Goal: Task Accomplishment & Management: Manage account settings

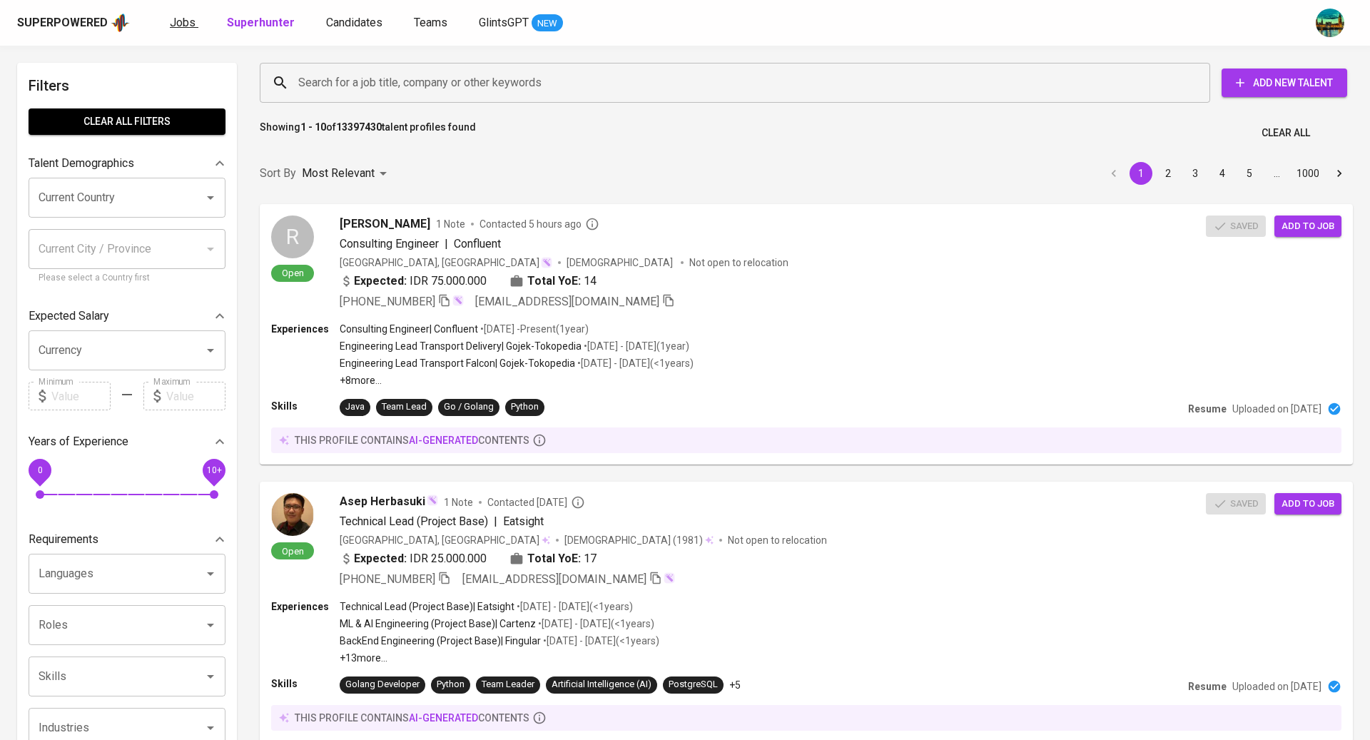
click at [183, 17] on span "Jobs" at bounding box center [183, 23] width 26 height 14
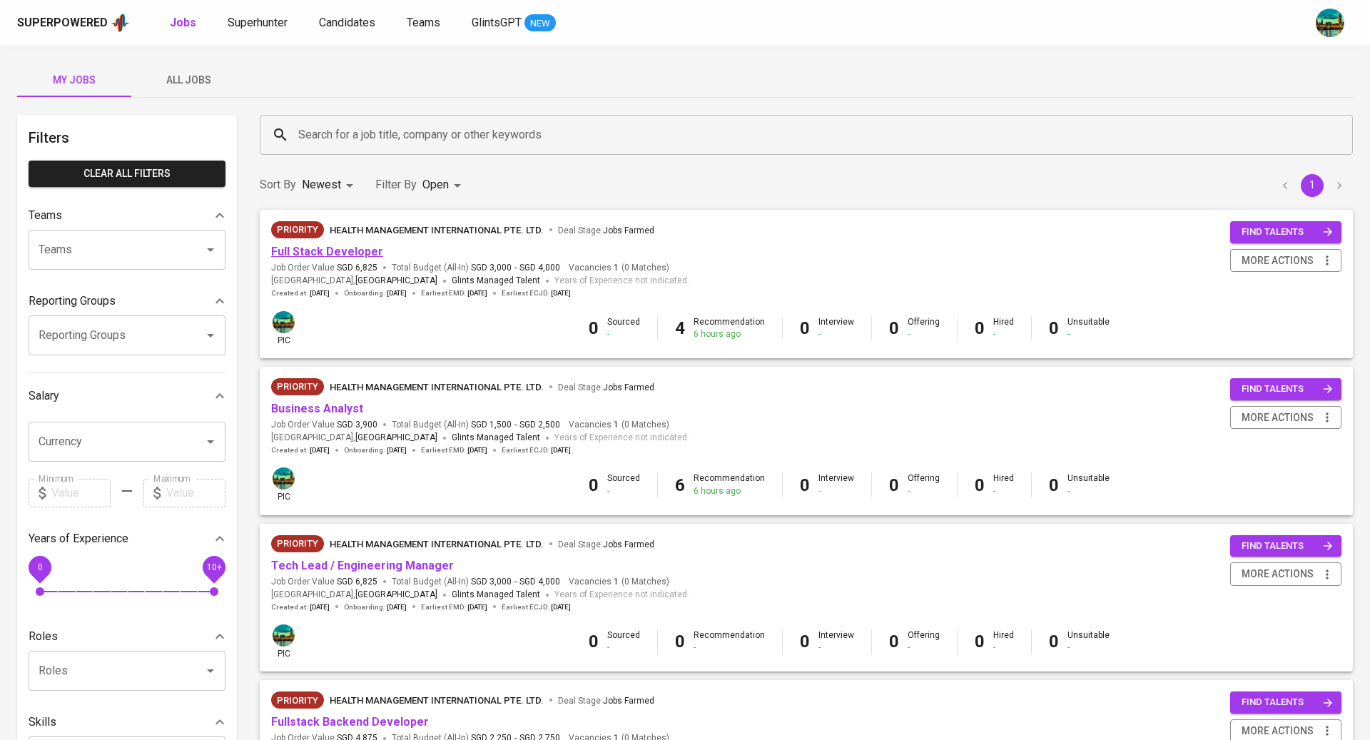
click at [357, 245] on link "Full Stack Developer" at bounding box center [327, 252] width 112 height 14
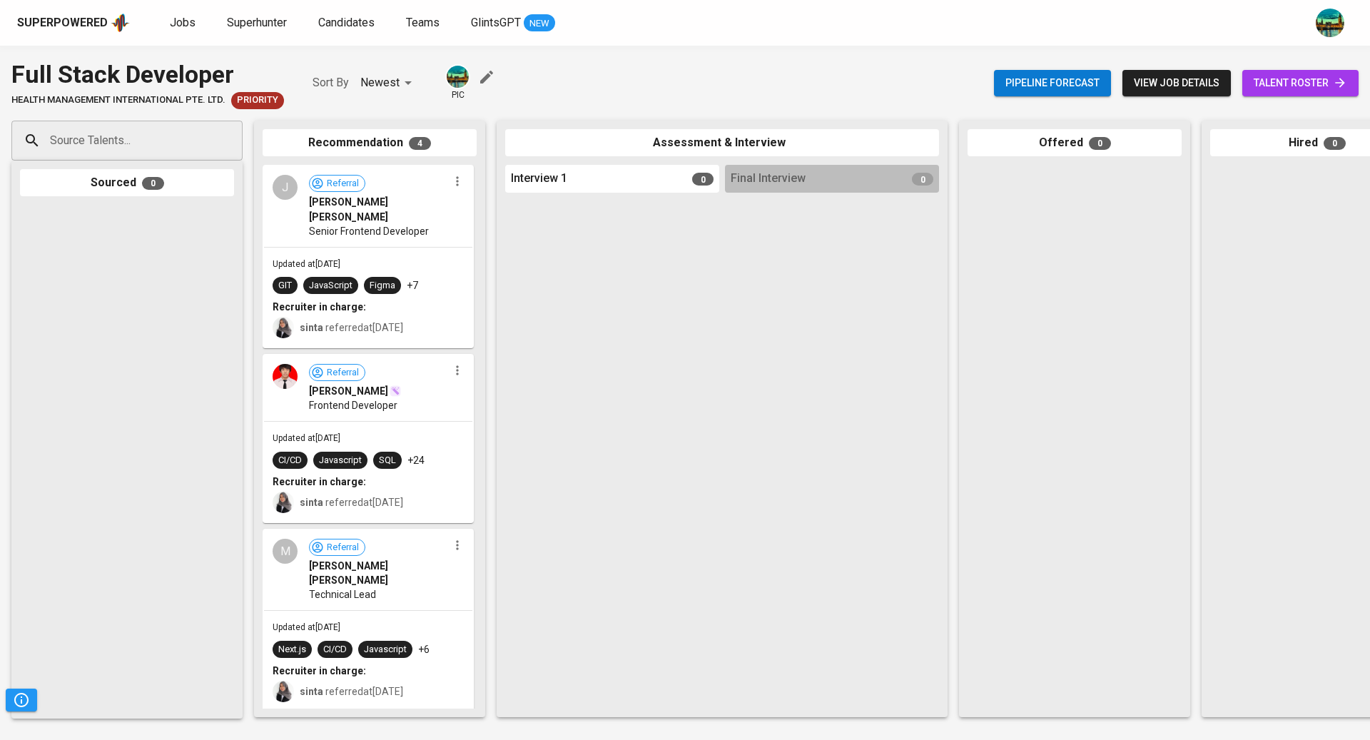
click at [1304, 81] on span "talent roster" at bounding box center [1300, 83] width 93 height 18
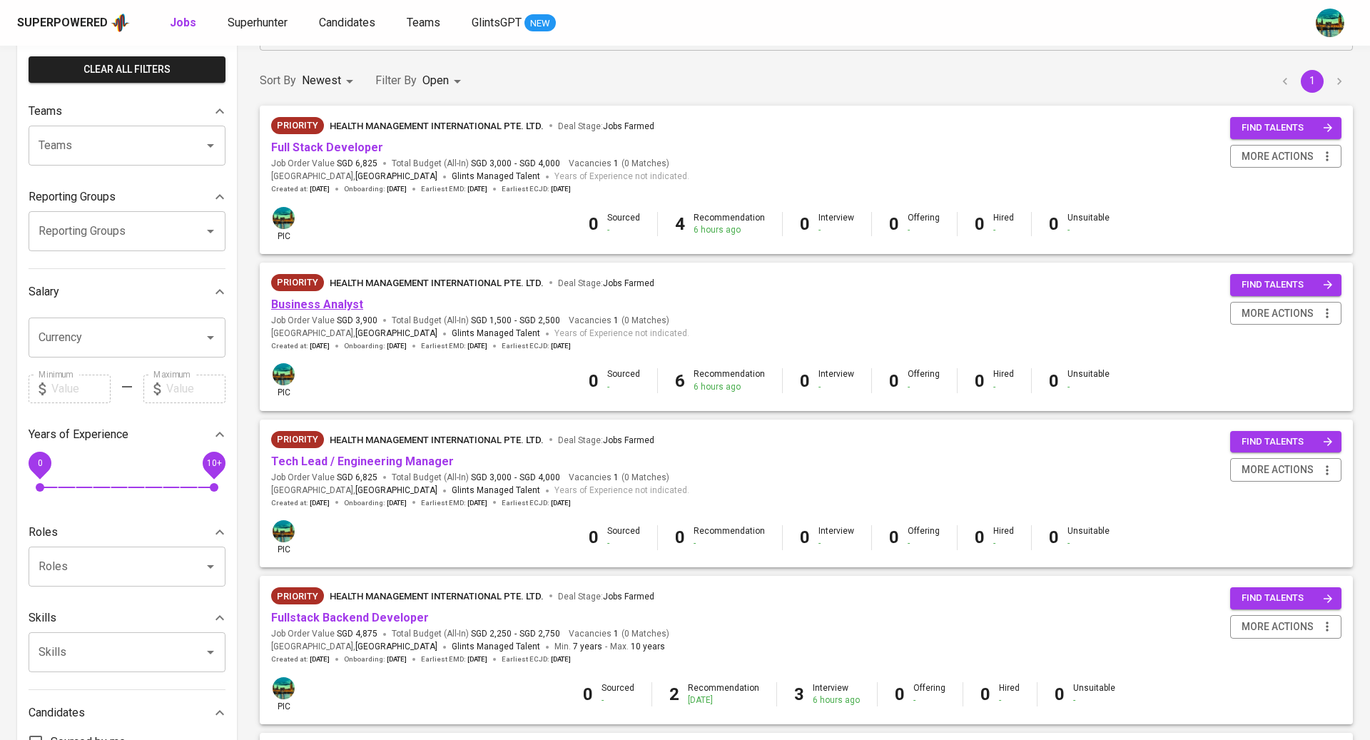
scroll to position [138, 0]
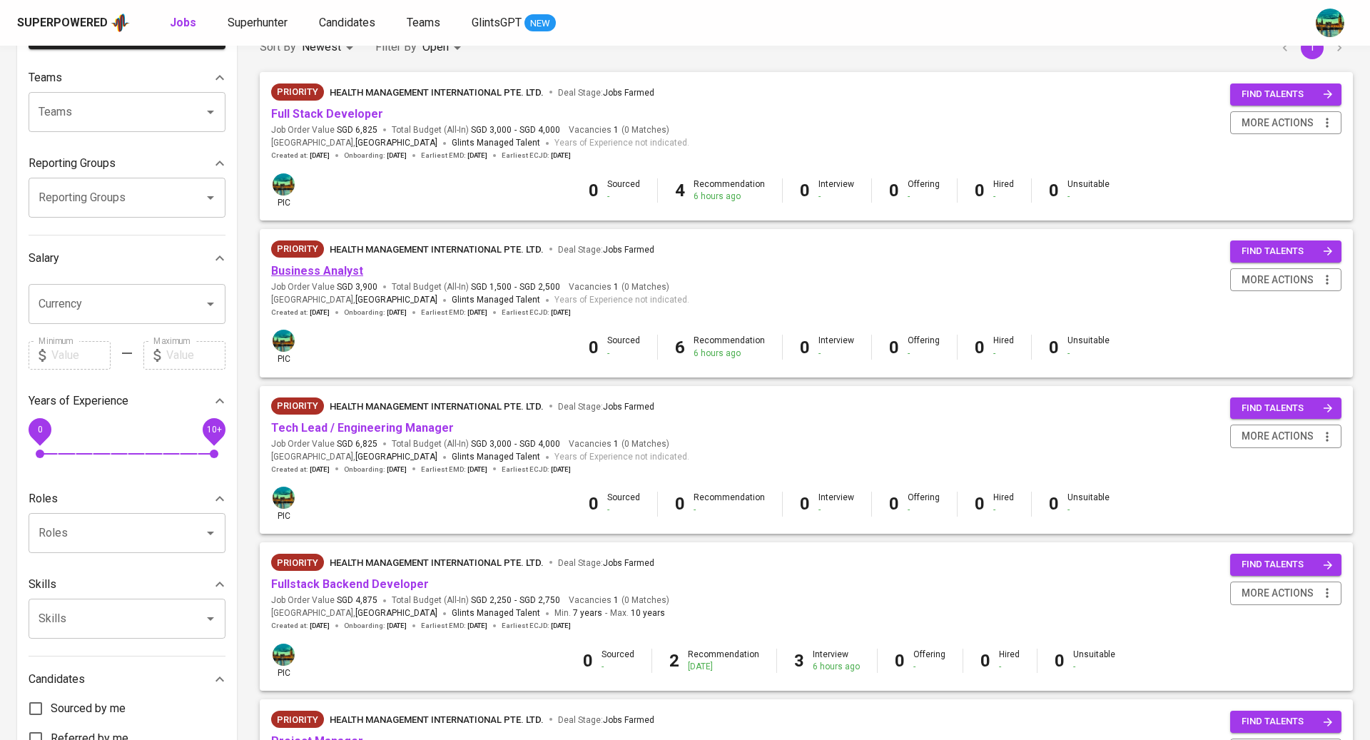
click at [334, 271] on link "Business Analyst" at bounding box center [317, 271] width 92 height 14
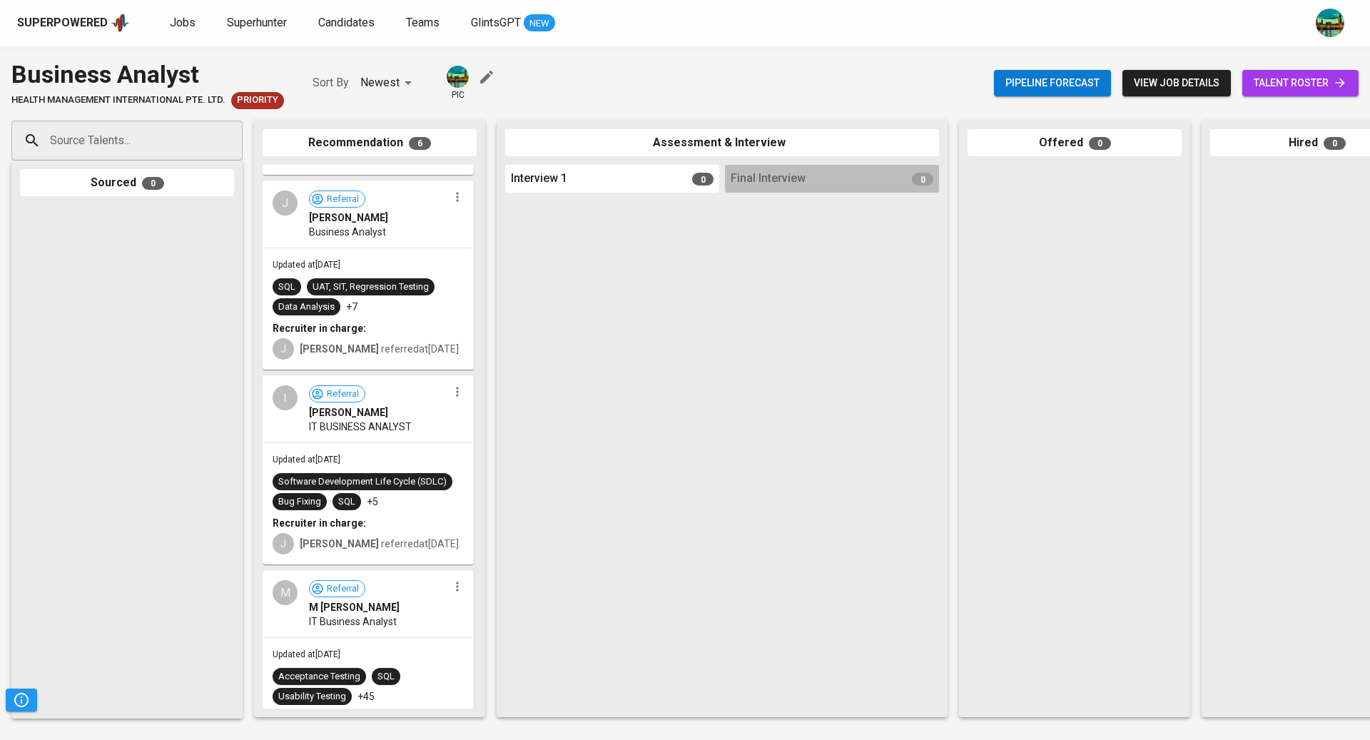
scroll to position [632, 0]
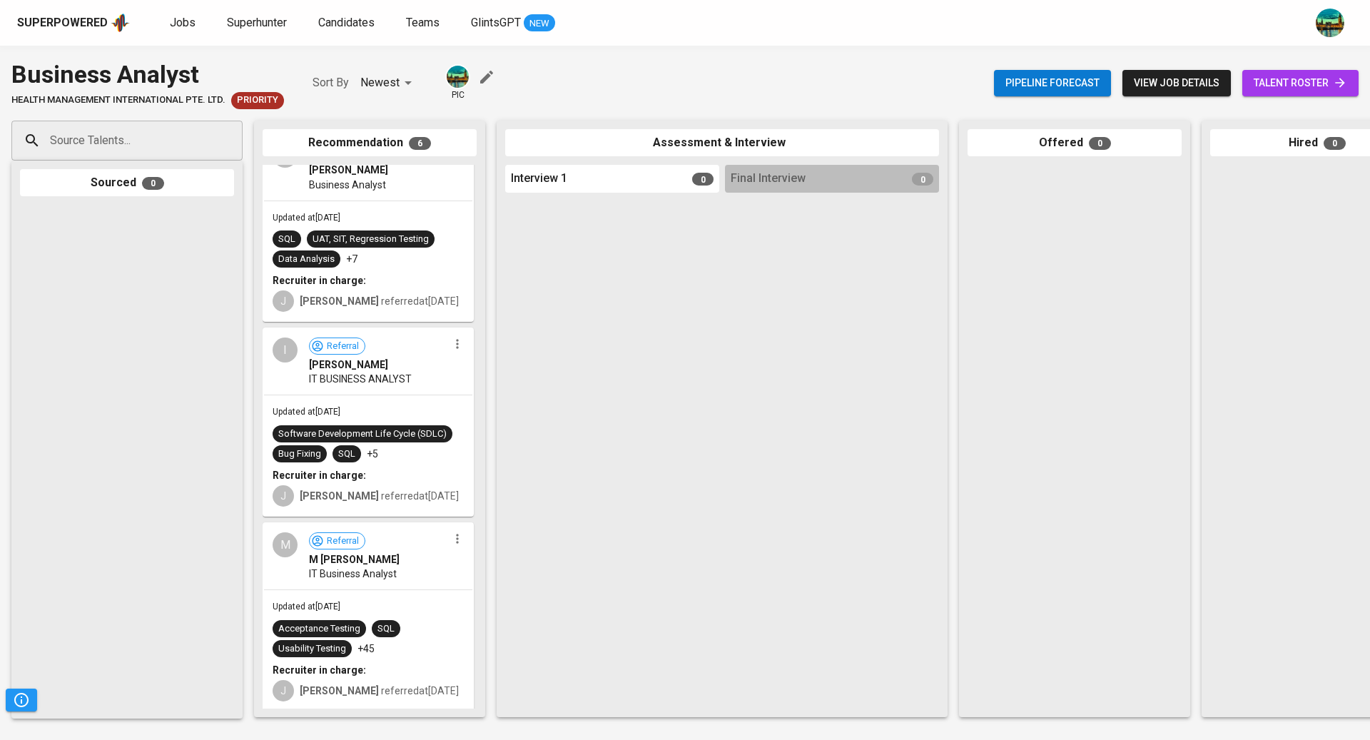
click at [1319, 83] on span "talent roster" at bounding box center [1300, 83] width 93 height 18
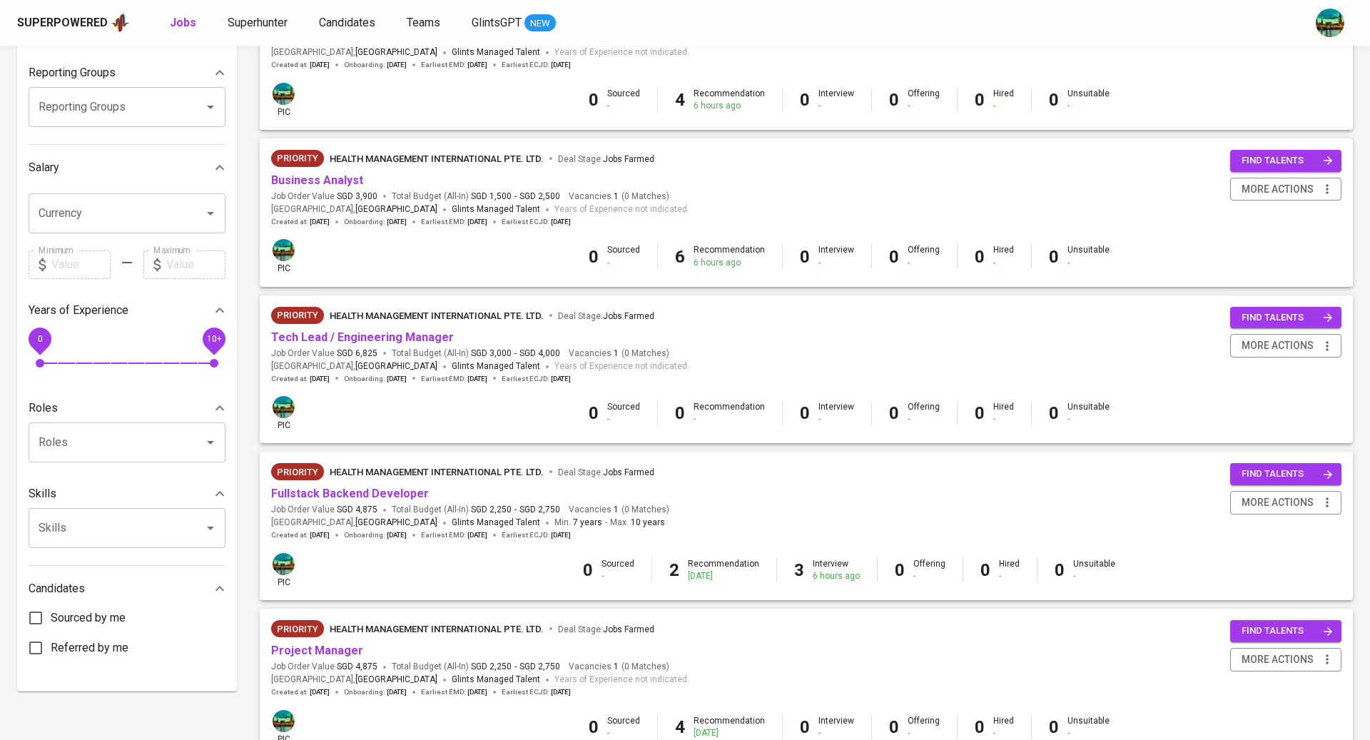
scroll to position [251, 0]
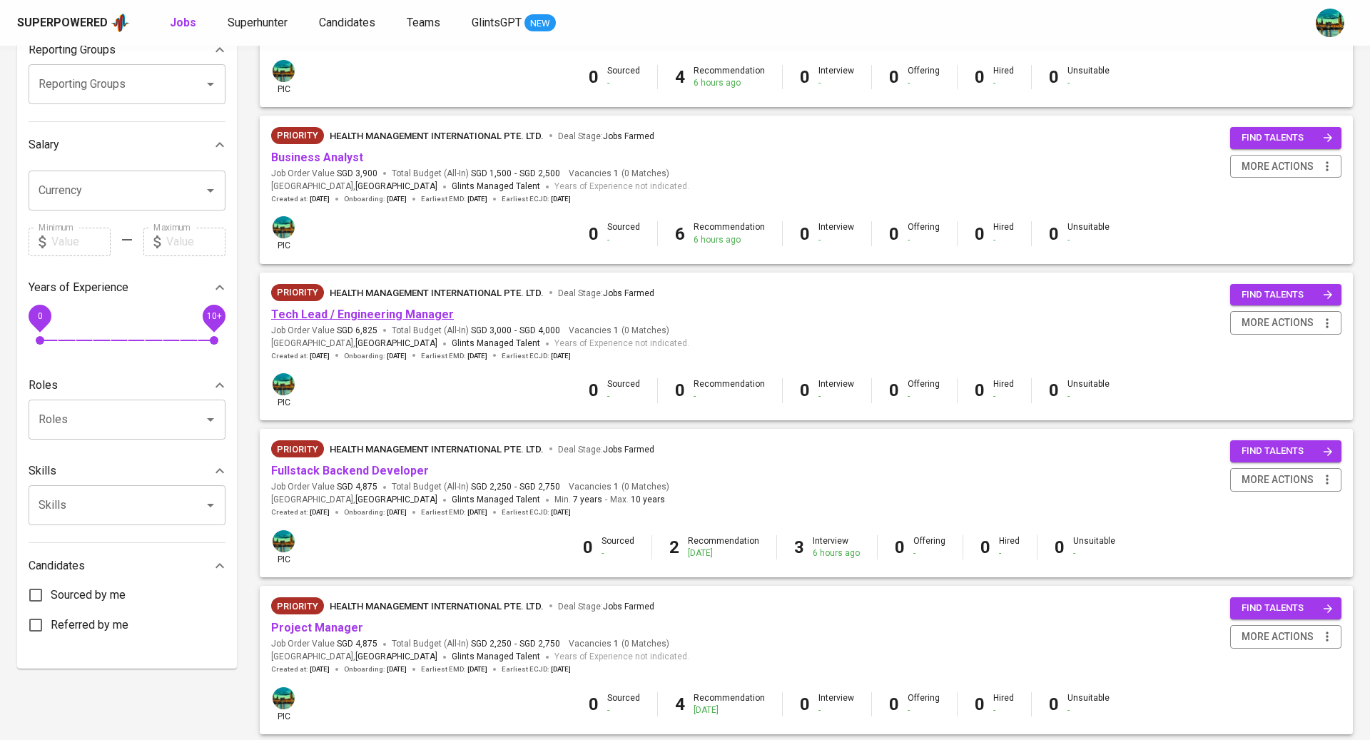
click at [372, 313] on link "Tech Lead / Engineering Manager" at bounding box center [362, 315] width 183 height 14
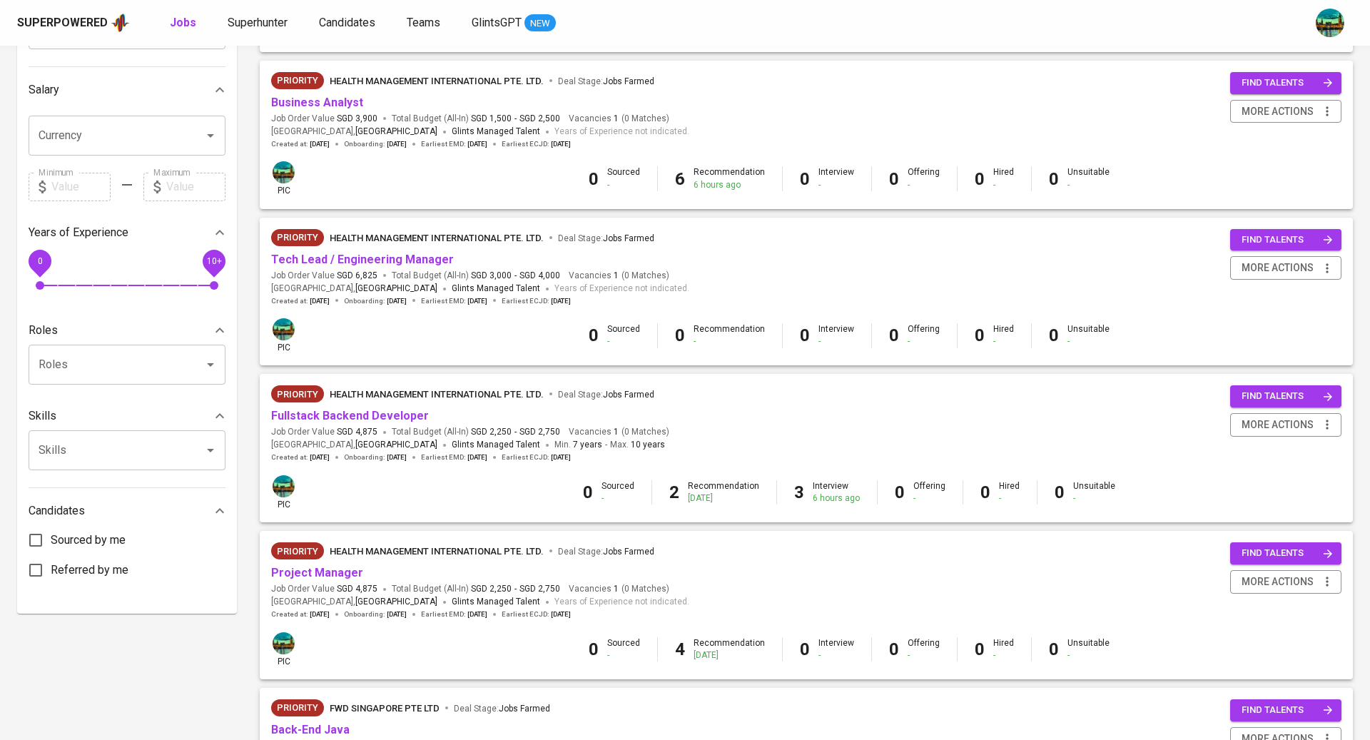
scroll to position [340, 0]
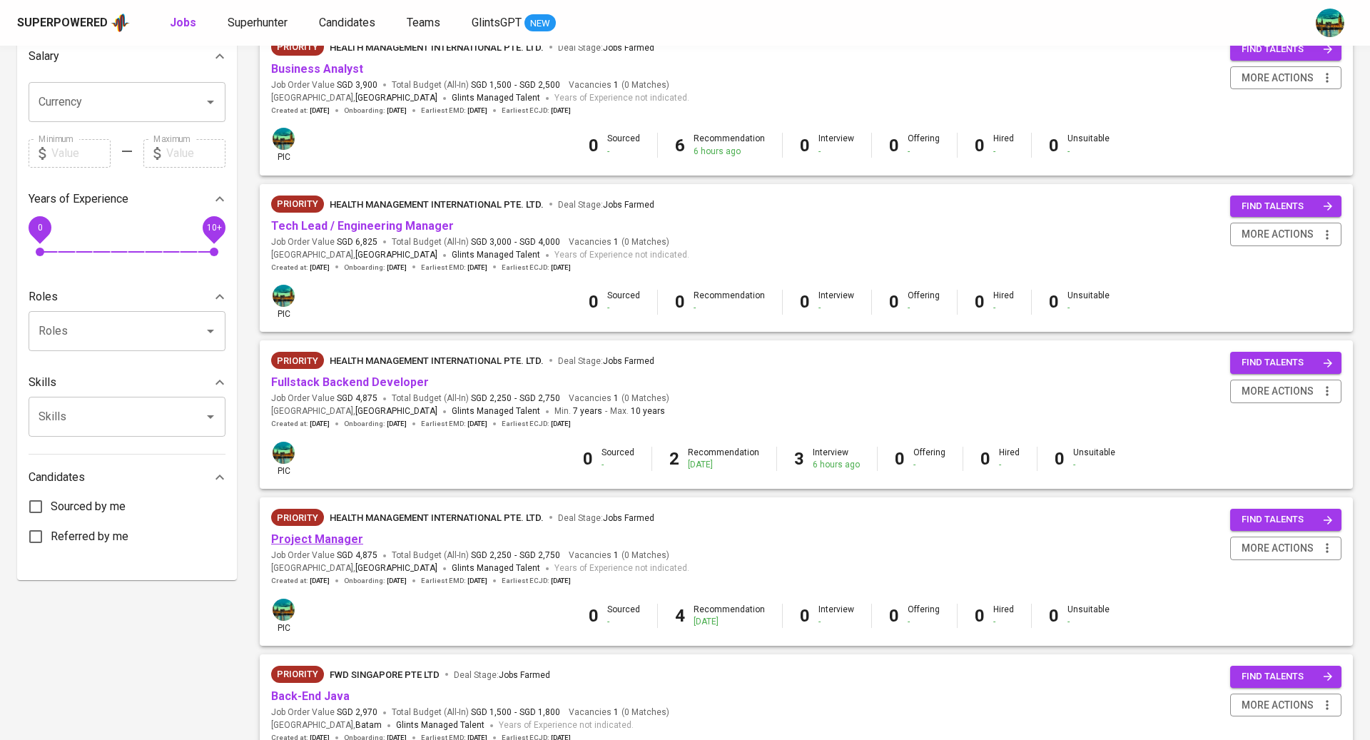
click at [336, 544] on link "Project Manager" at bounding box center [317, 539] width 92 height 14
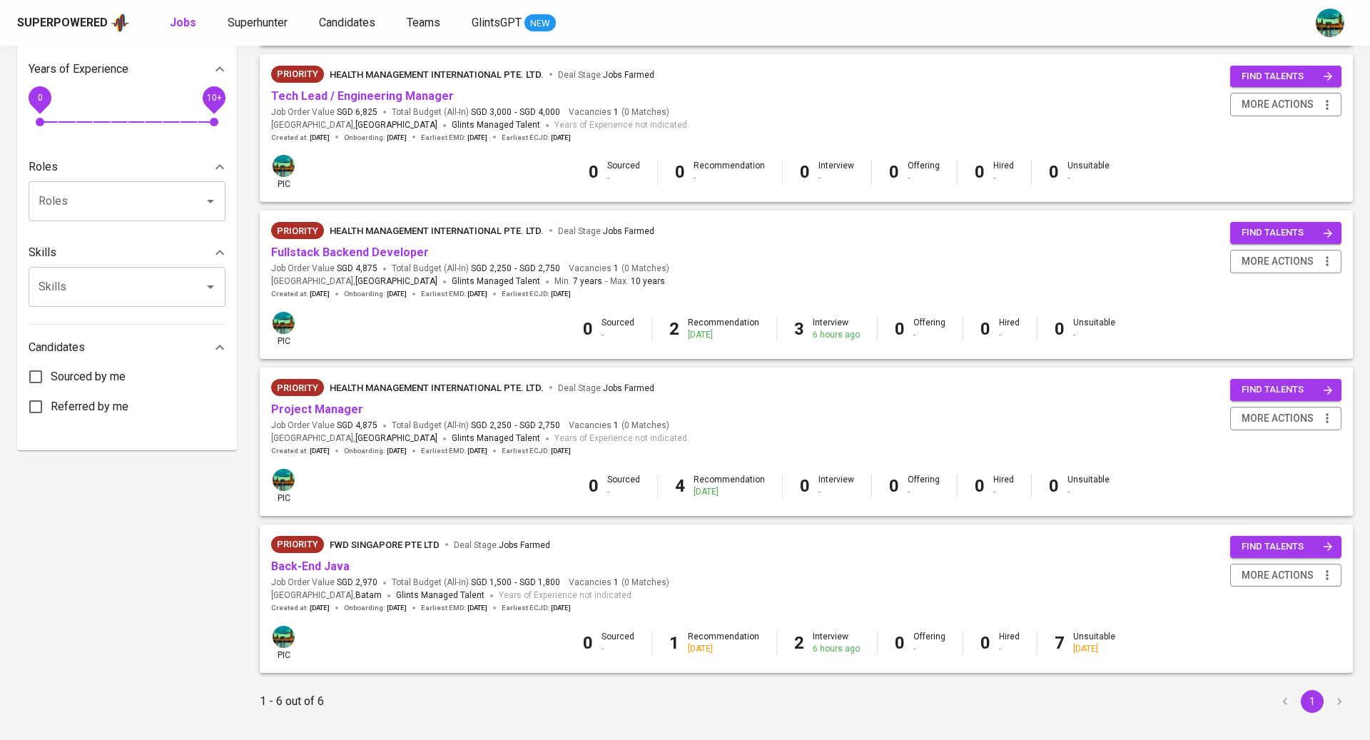
scroll to position [447, 0]
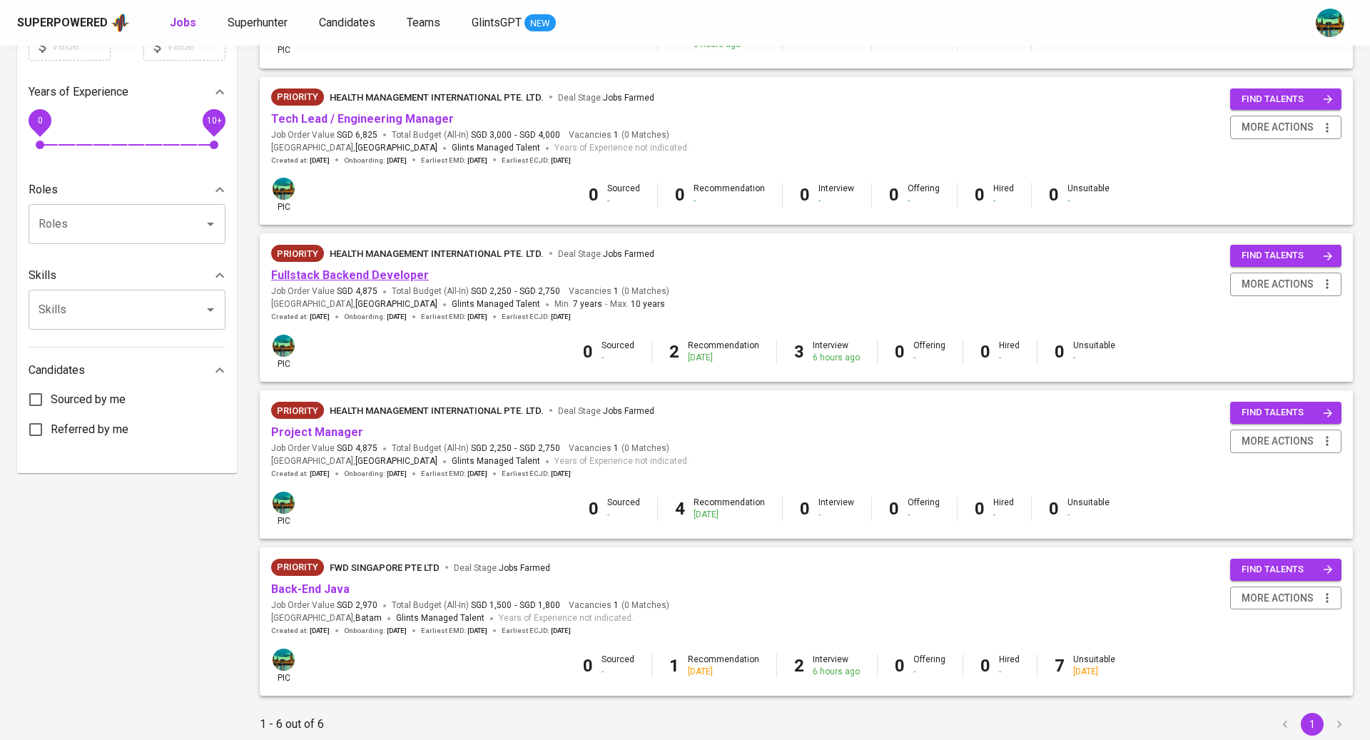
click at [353, 280] on link "Fullstack Backend Developer" at bounding box center [350, 275] width 158 height 14
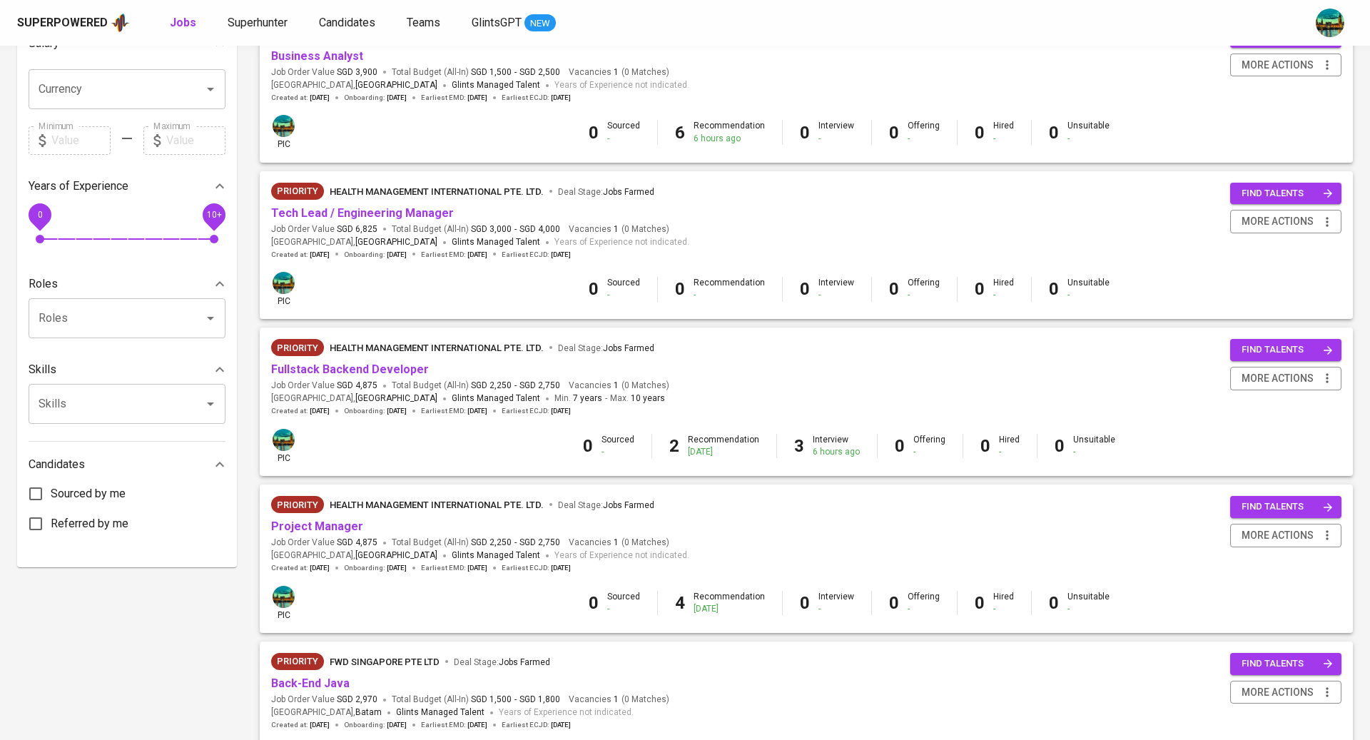
scroll to position [244, 0]
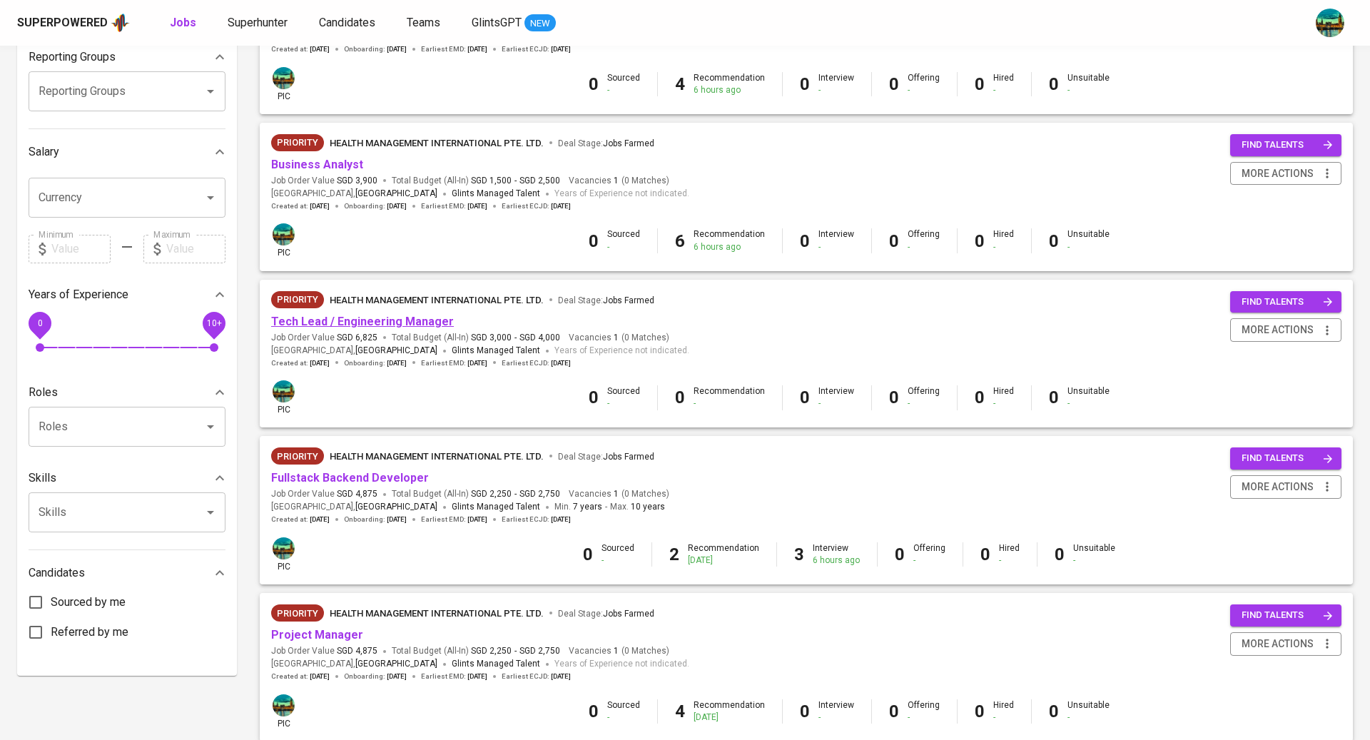
click at [340, 320] on link "Tech Lead / Engineering Manager" at bounding box center [362, 322] width 183 height 14
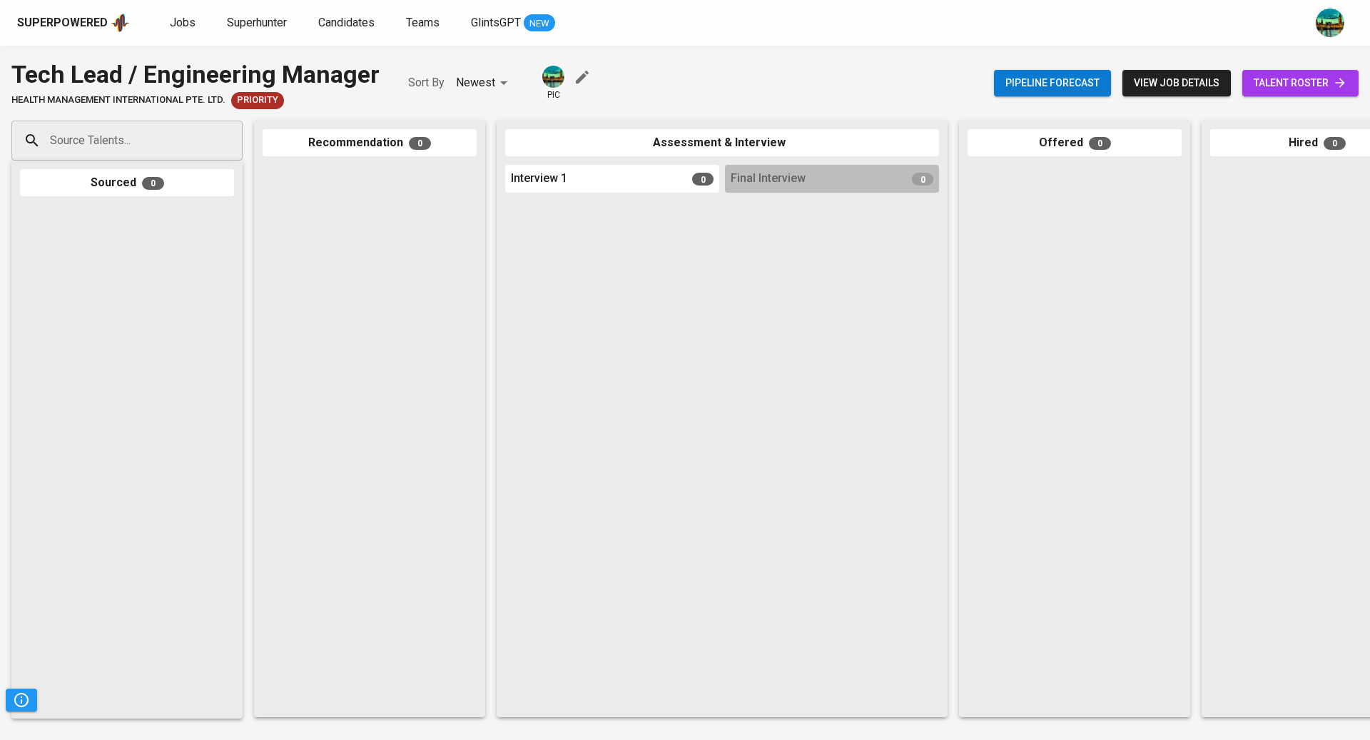
click at [1284, 87] on span "talent roster" at bounding box center [1300, 83] width 93 height 18
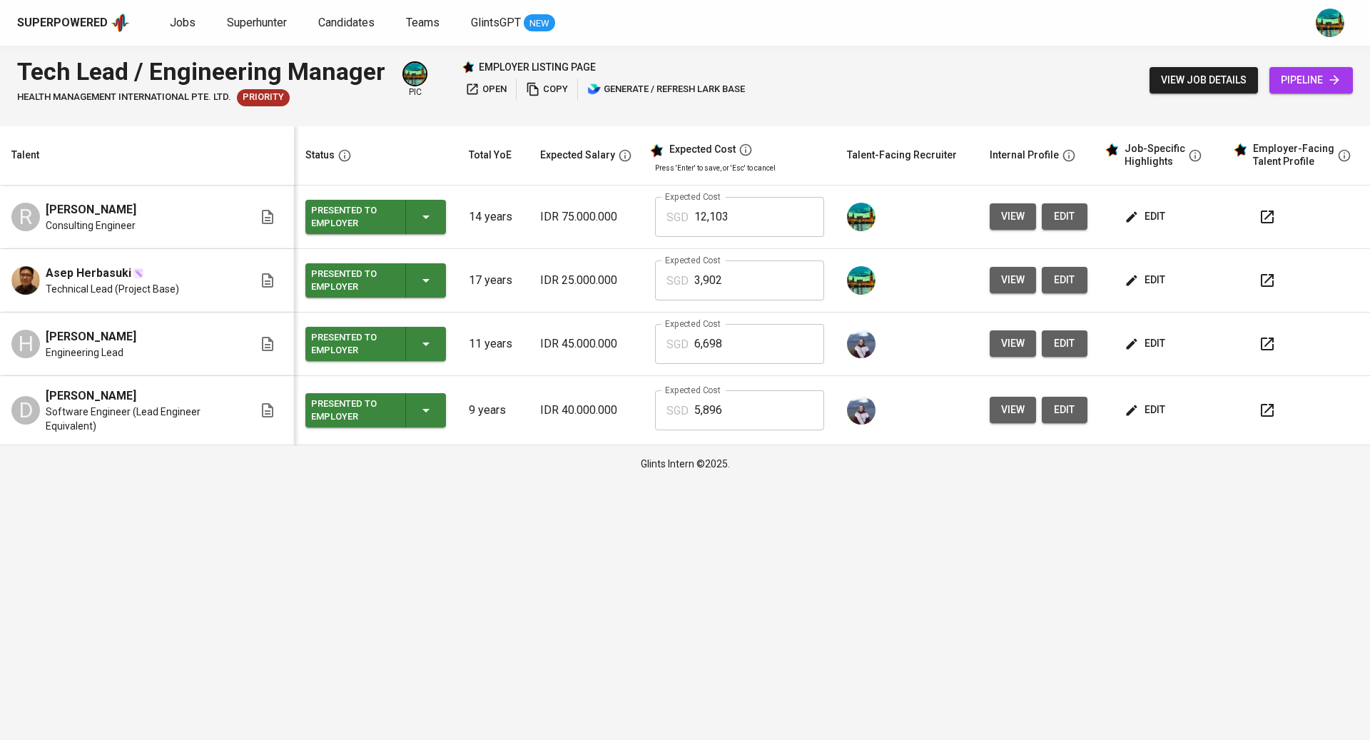
click at [1008, 274] on span "view" at bounding box center [1013, 280] width 24 height 18
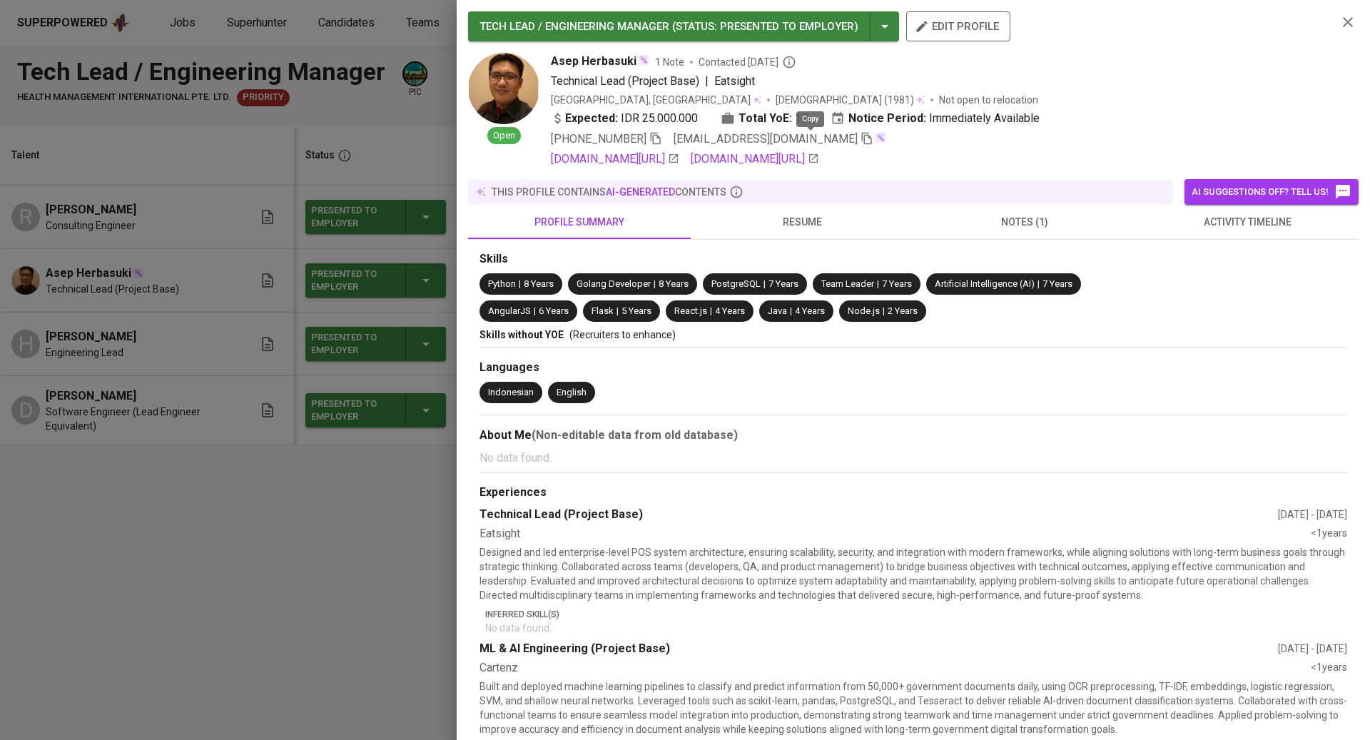
click at [861, 139] on icon "button" at bounding box center [867, 138] width 13 height 13
click at [270, 602] on div at bounding box center [685, 370] width 1370 height 740
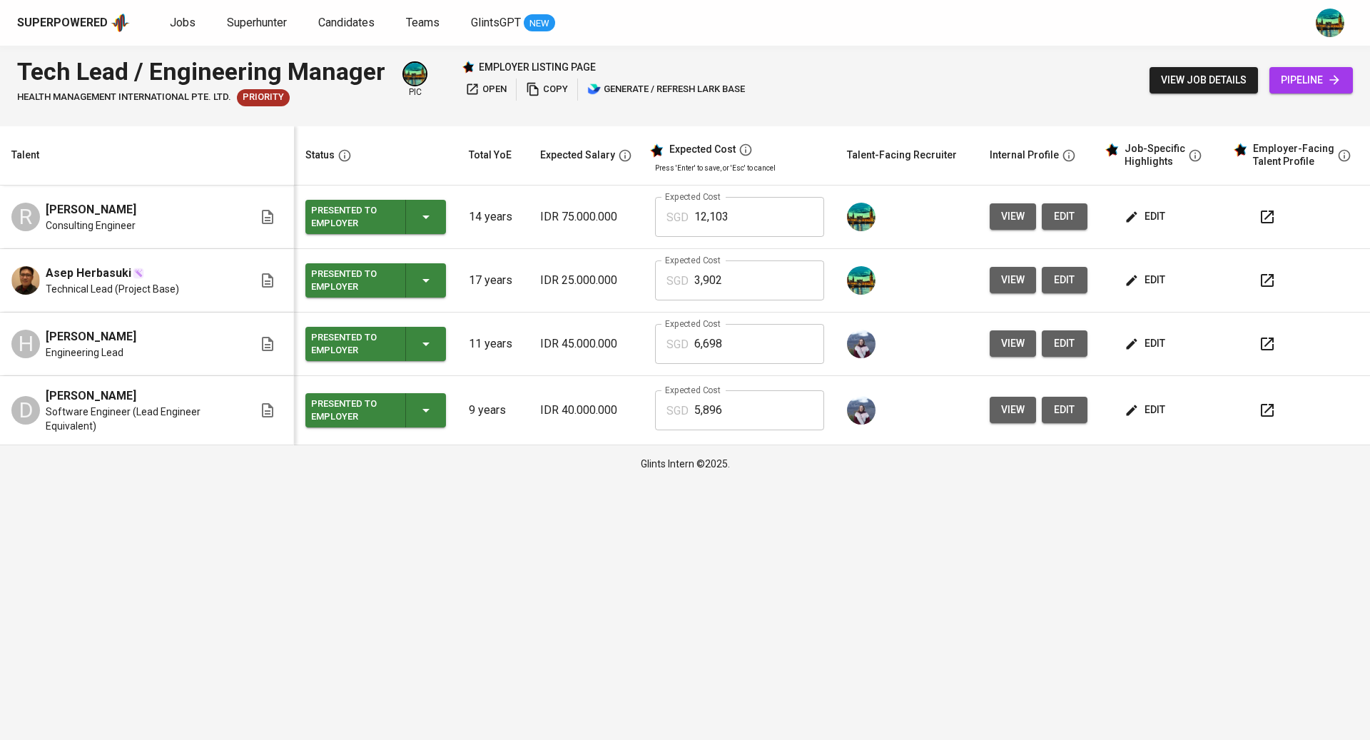
click at [1005, 218] on span "view" at bounding box center [1013, 217] width 24 height 18
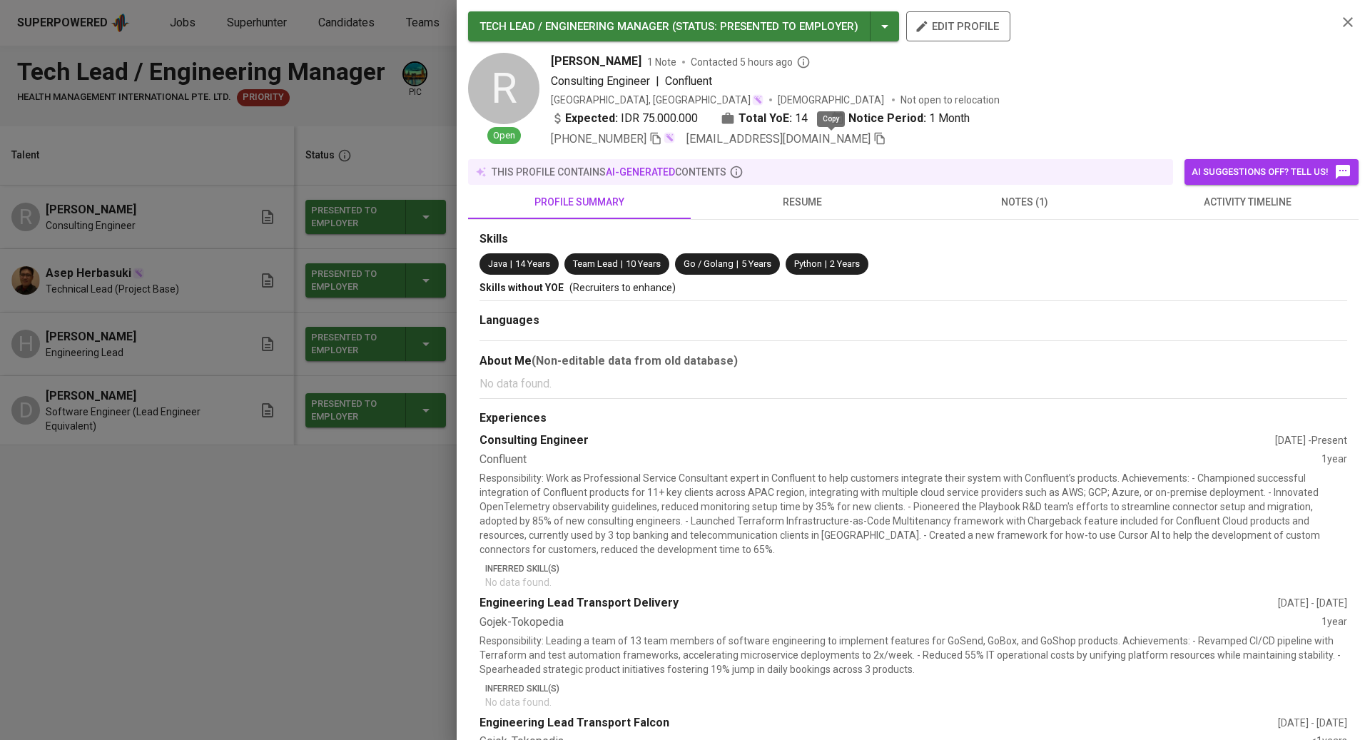
click at [875, 143] on icon "button" at bounding box center [880, 139] width 10 height 12
click at [1230, 205] on span "activity timeline" at bounding box center [1248, 202] width 206 height 18
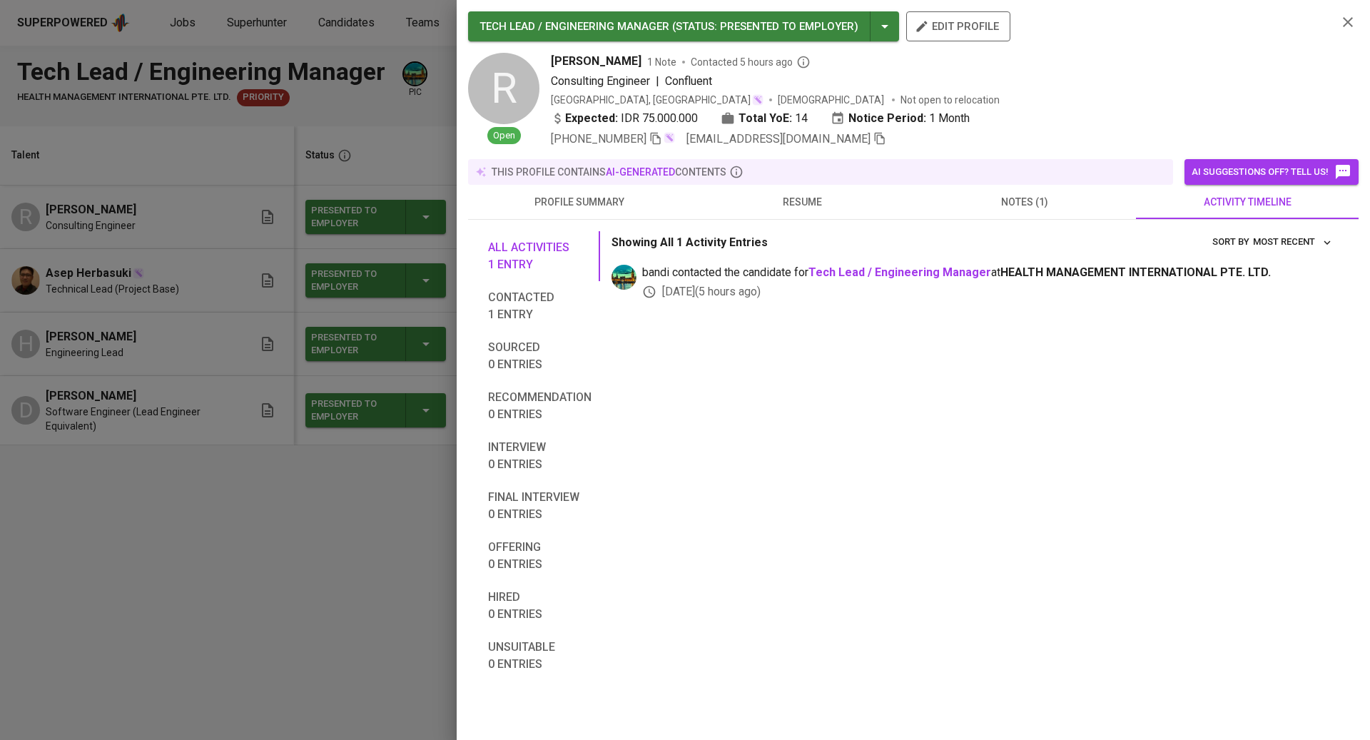
click at [256, 274] on div at bounding box center [685, 370] width 1370 height 740
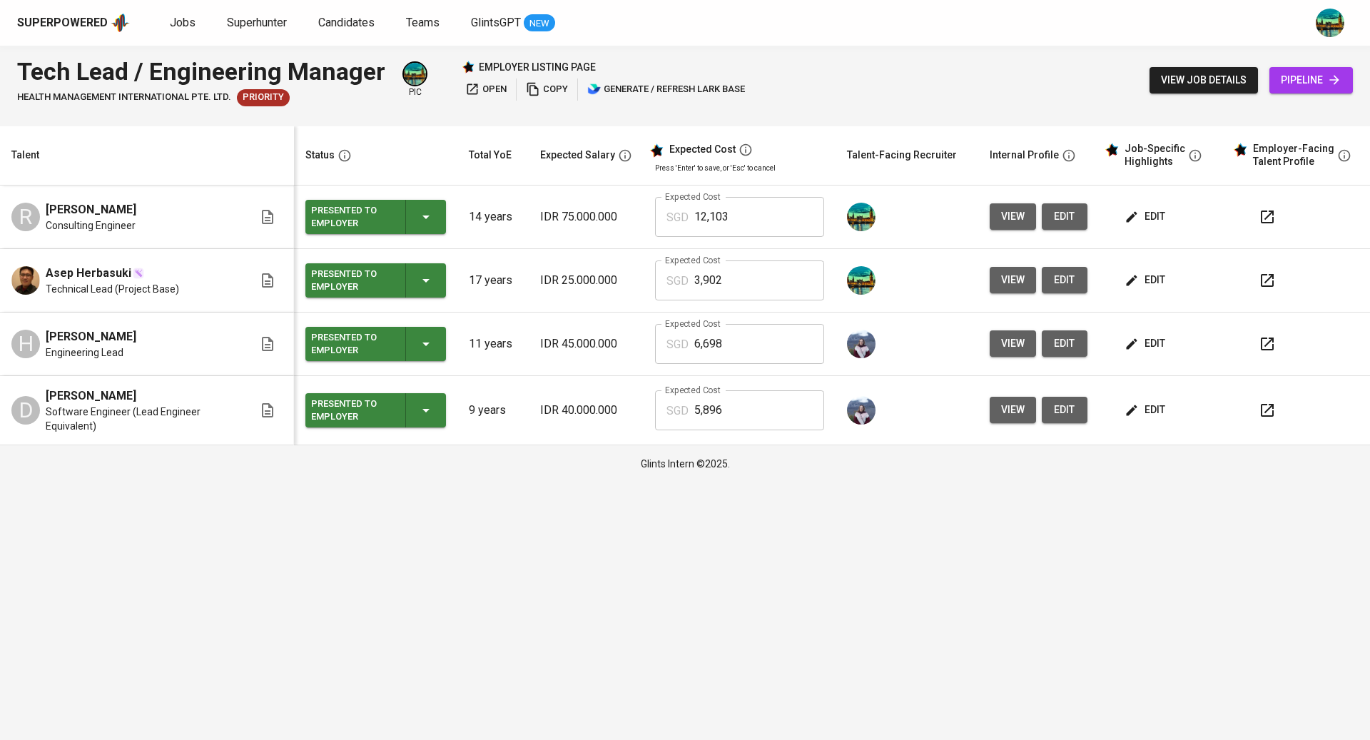
click at [113, 276] on span "Asep Herbasuki" at bounding box center [89, 273] width 86 height 17
click at [23, 285] on img at bounding box center [25, 280] width 29 height 29
click at [1018, 286] on span "view" at bounding box center [1013, 280] width 24 height 18
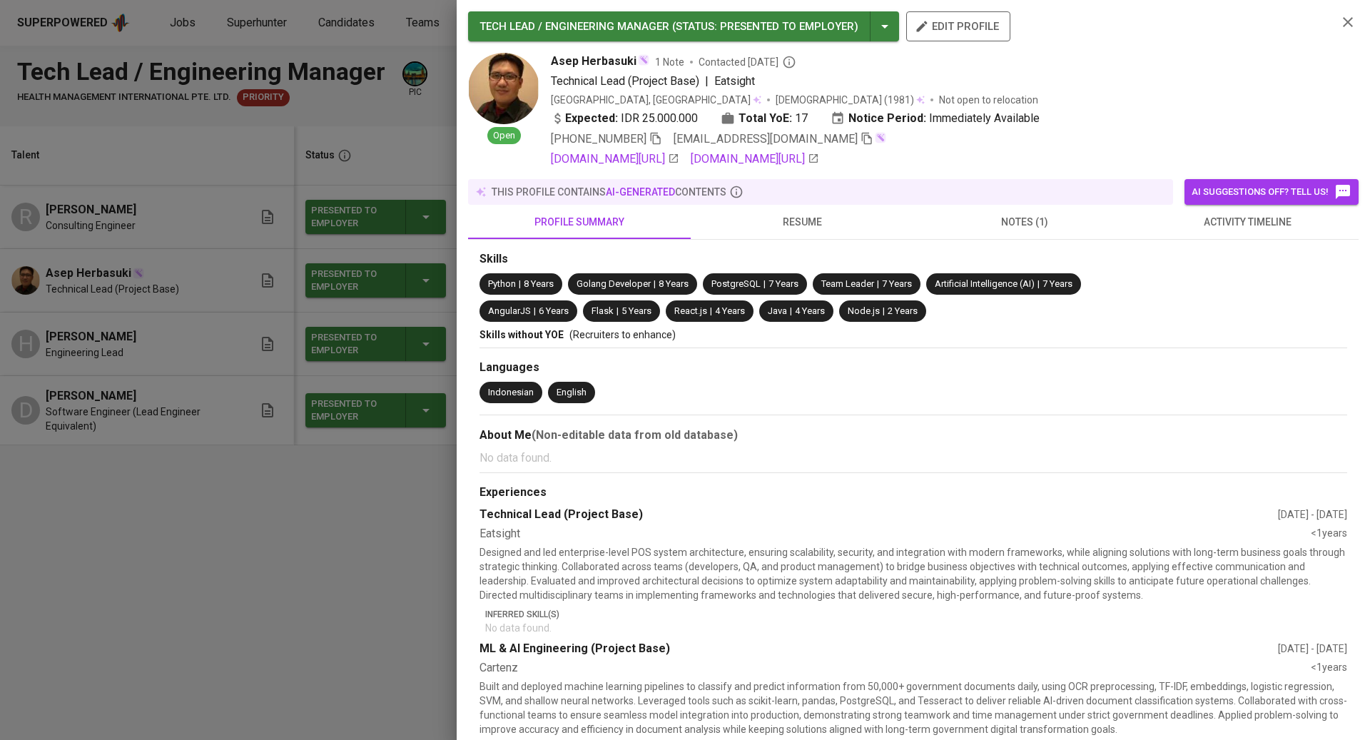
click at [1203, 225] on span "activity timeline" at bounding box center [1248, 222] width 206 height 18
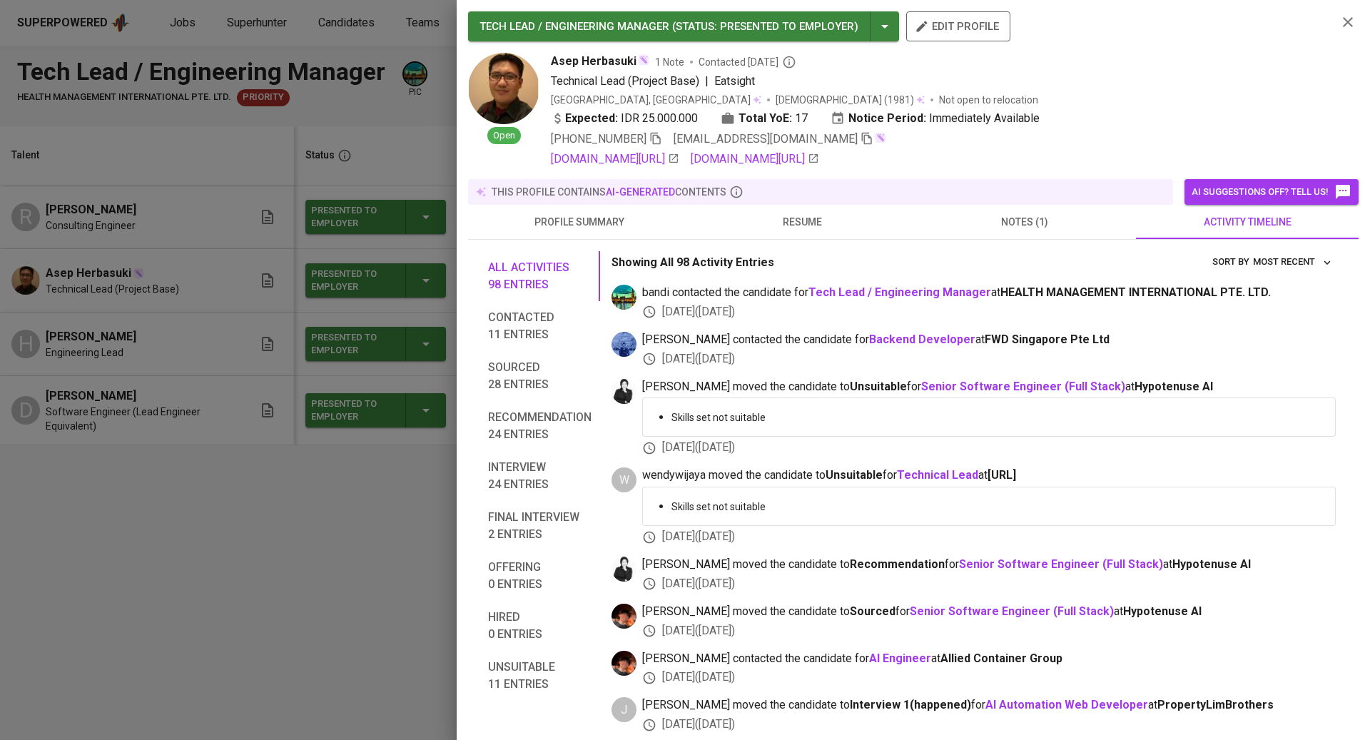
click at [181, 345] on div at bounding box center [685, 370] width 1370 height 740
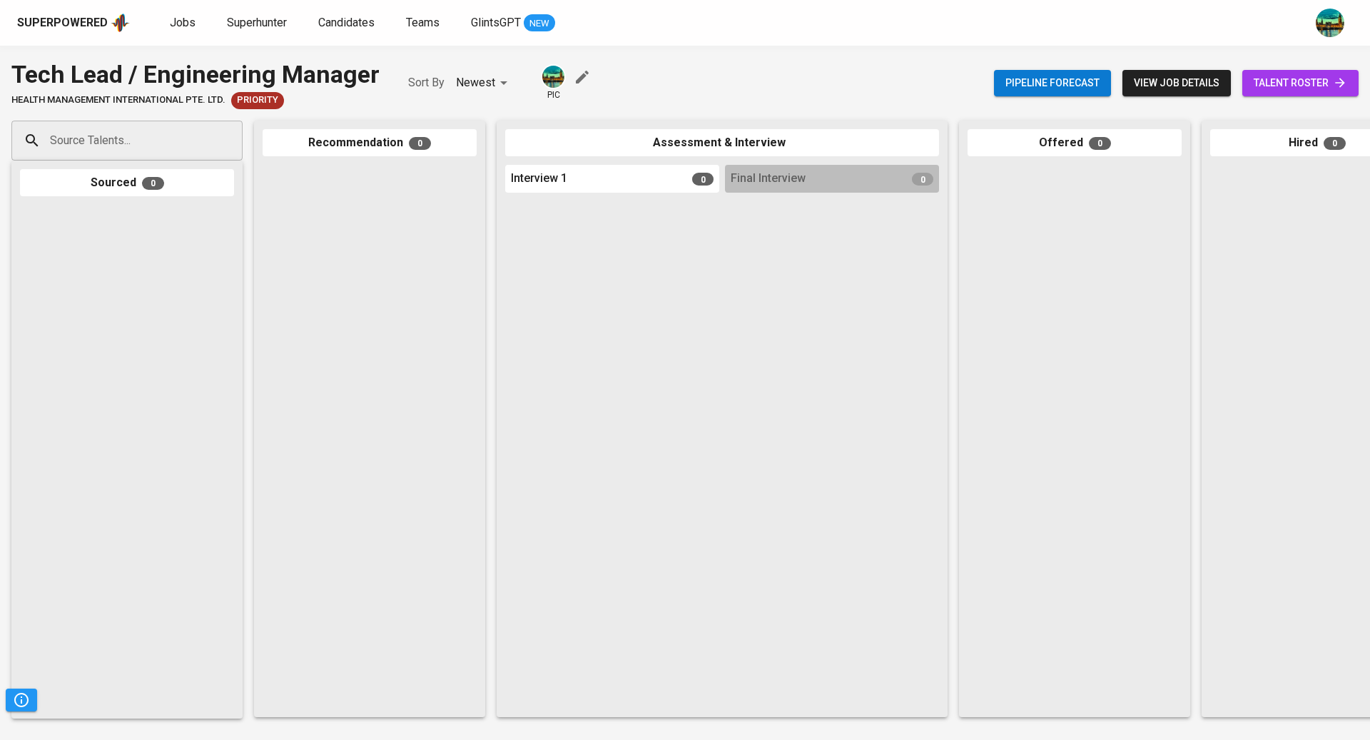
click at [173, 133] on input "Source Talents..." at bounding box center [121, 140] width 150 height 27
paste input "[EMAIL_ADDRESS][DOMAIN_NAME]"
type input "[EMAIL_ADDRESS][DOMAIN_NAME]"
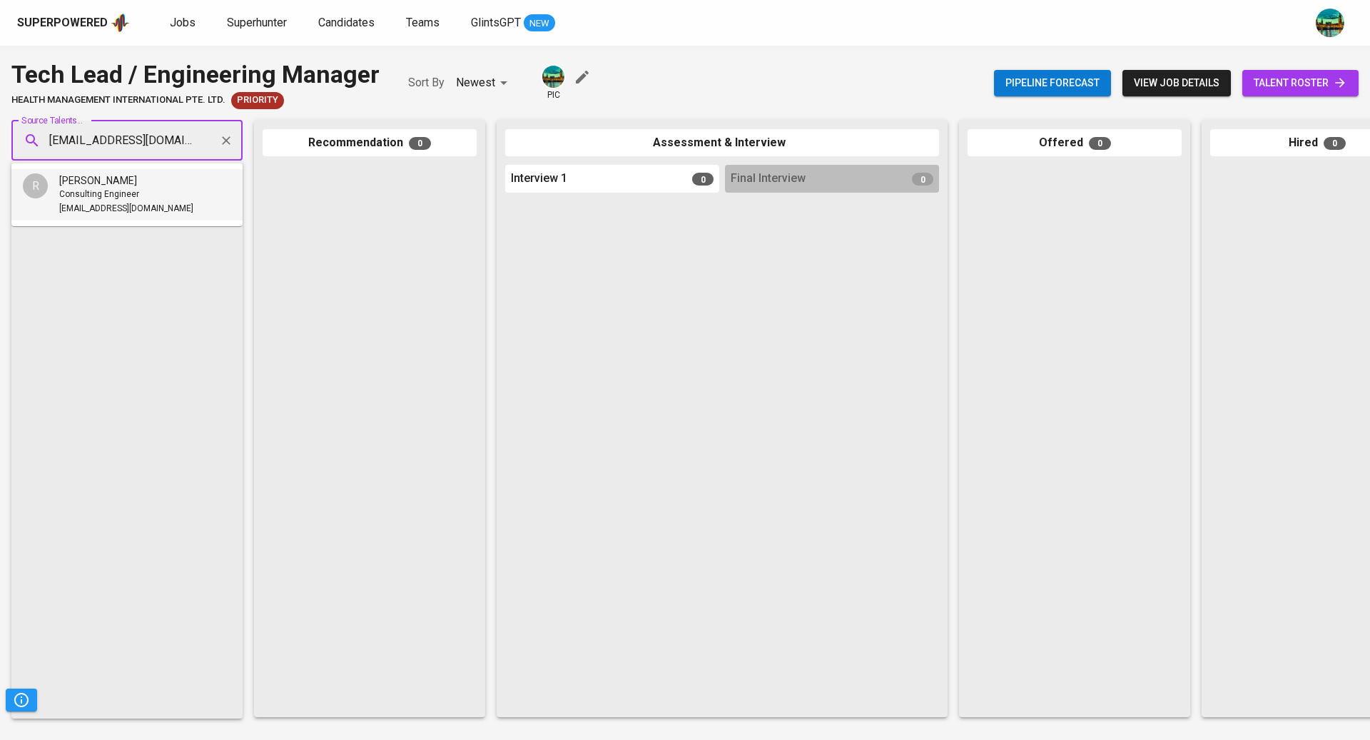
click at [151, 198] on div "Consulting Engineer" at bounding box center [126, 195] width 134 height 14
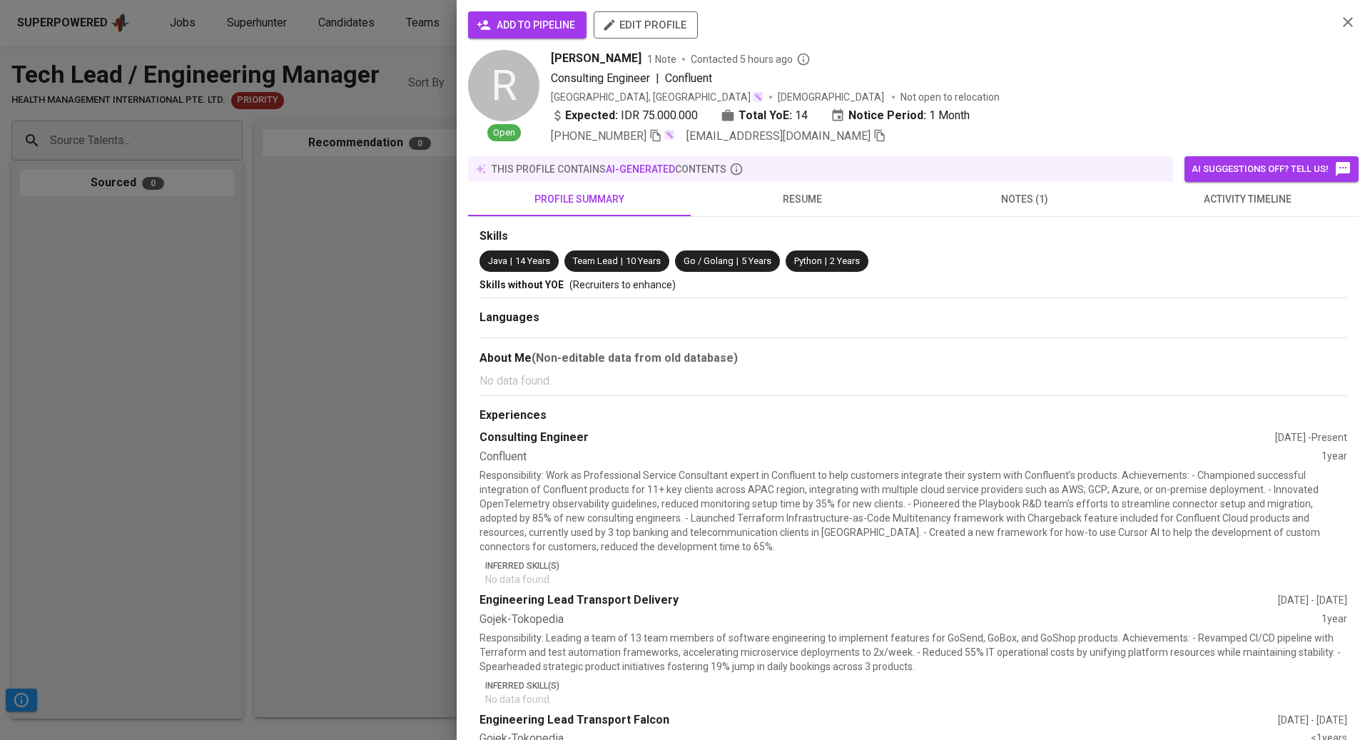
click at [549, 24] on span "add to pipeline" at bounding box center [528, 25] width 96 height 18
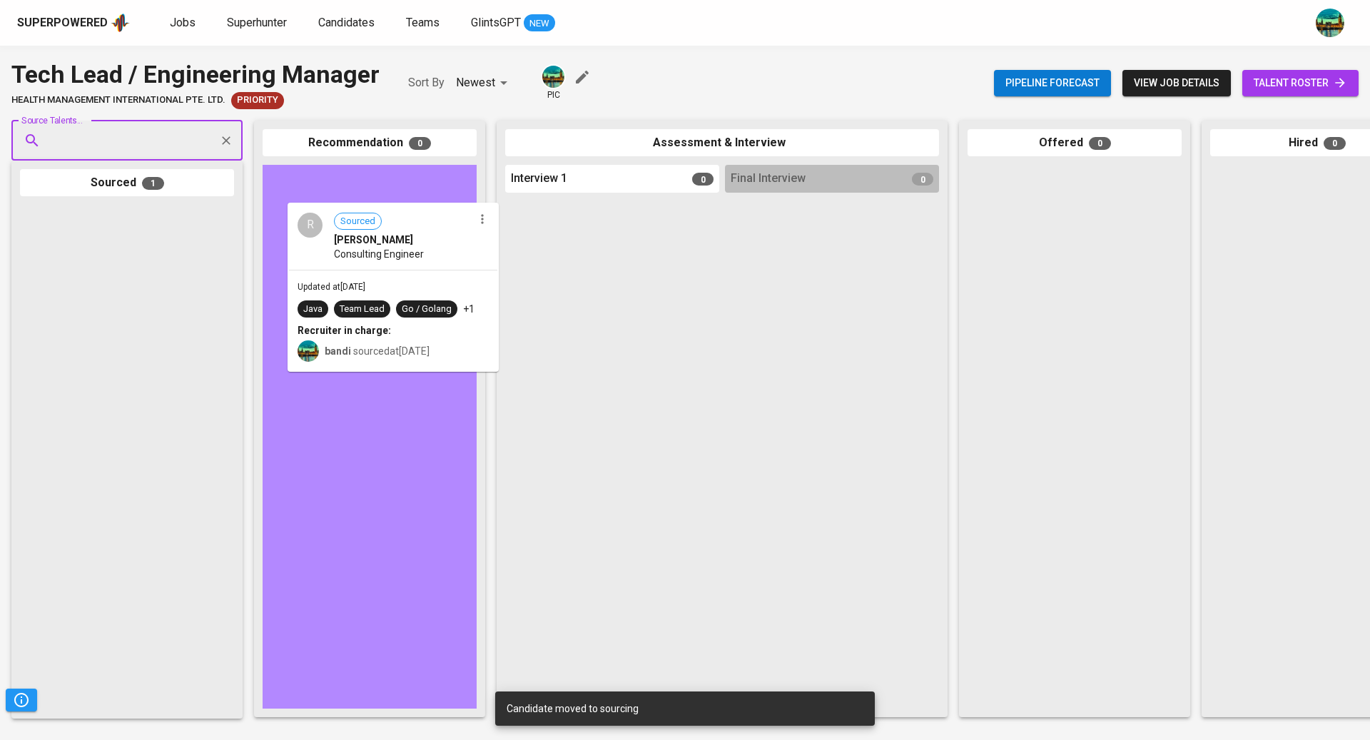
drag, startPoint x: 141, startPoint y: 245, endPoint x: 410, endPoint y: 228, distance: 270.2
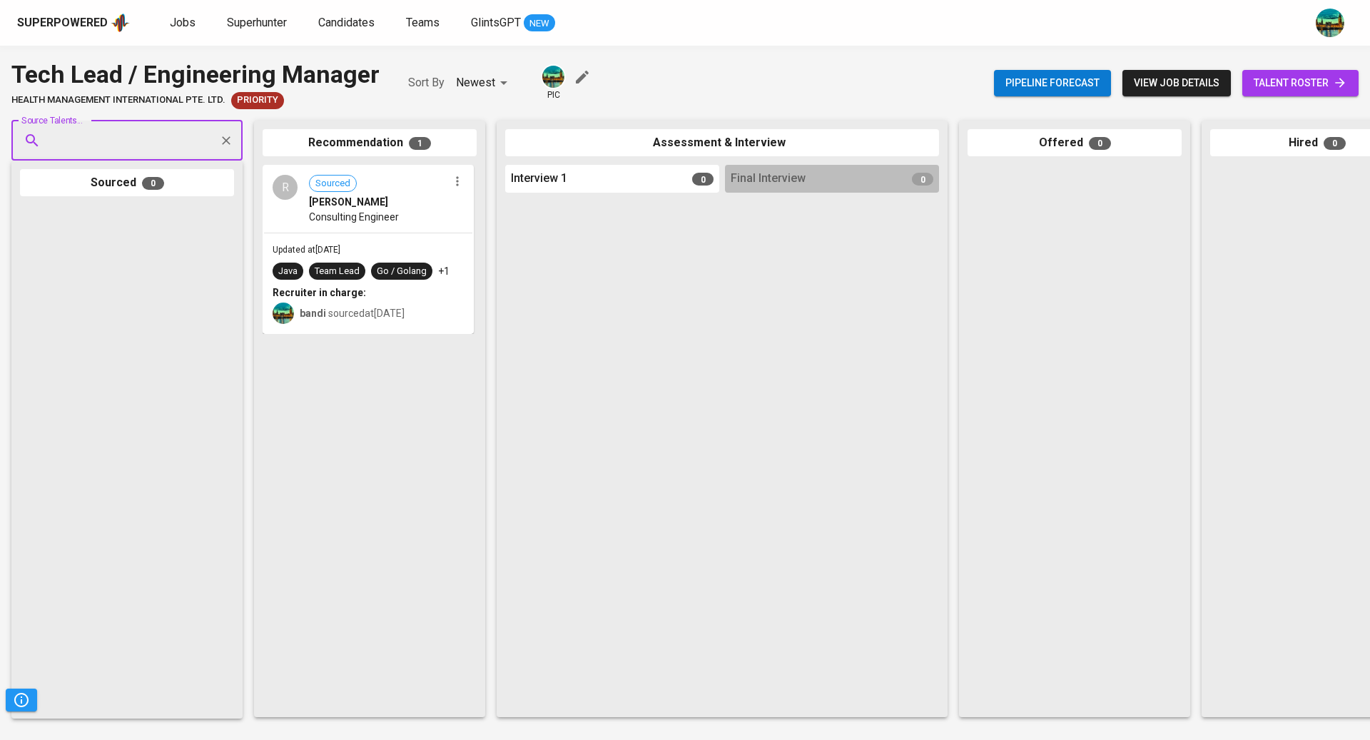
paste input "[EMAIL_ADDRESS][DOMAIN_NAME]"
type input "[EMAIL_ADDRESS][DOMAIN_NAME]"
click at [137, 193] on span "Technical Lead (Project Base)" at bounding box center [118, 195] width 118 height 14
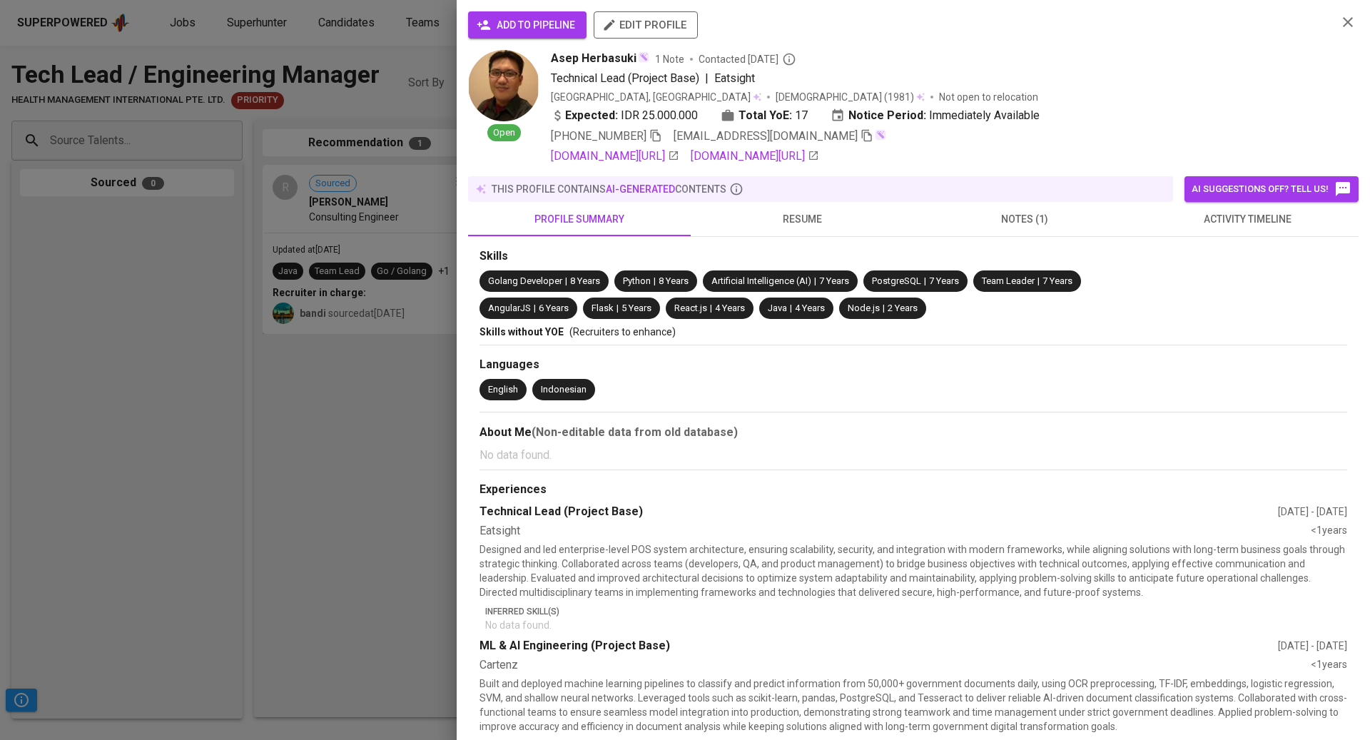
click at [525, 29] on span "add to pipeline" at bounding box center [528, 25] width 96 height 18
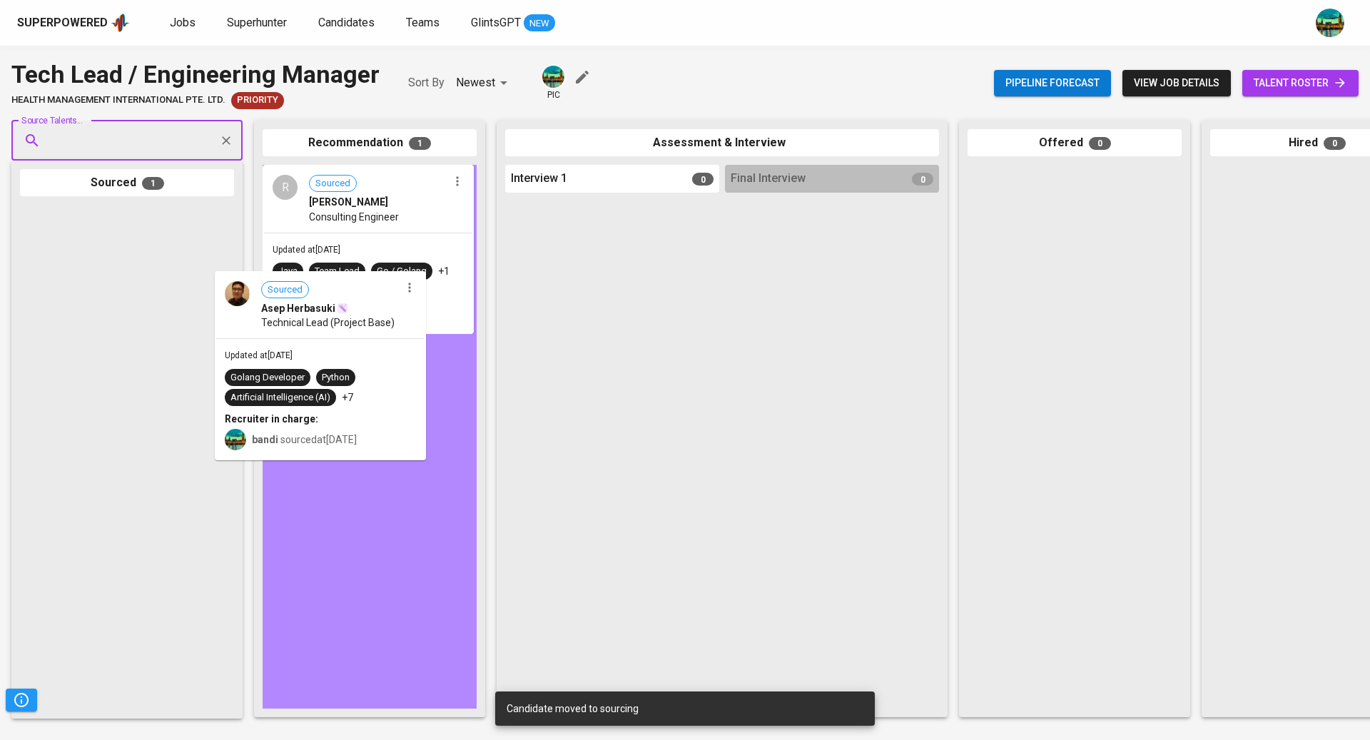
drag, startPoint x: 137, startPoint y: 283, endPoint x: 365, endPoint y: 370, distance: 244.1
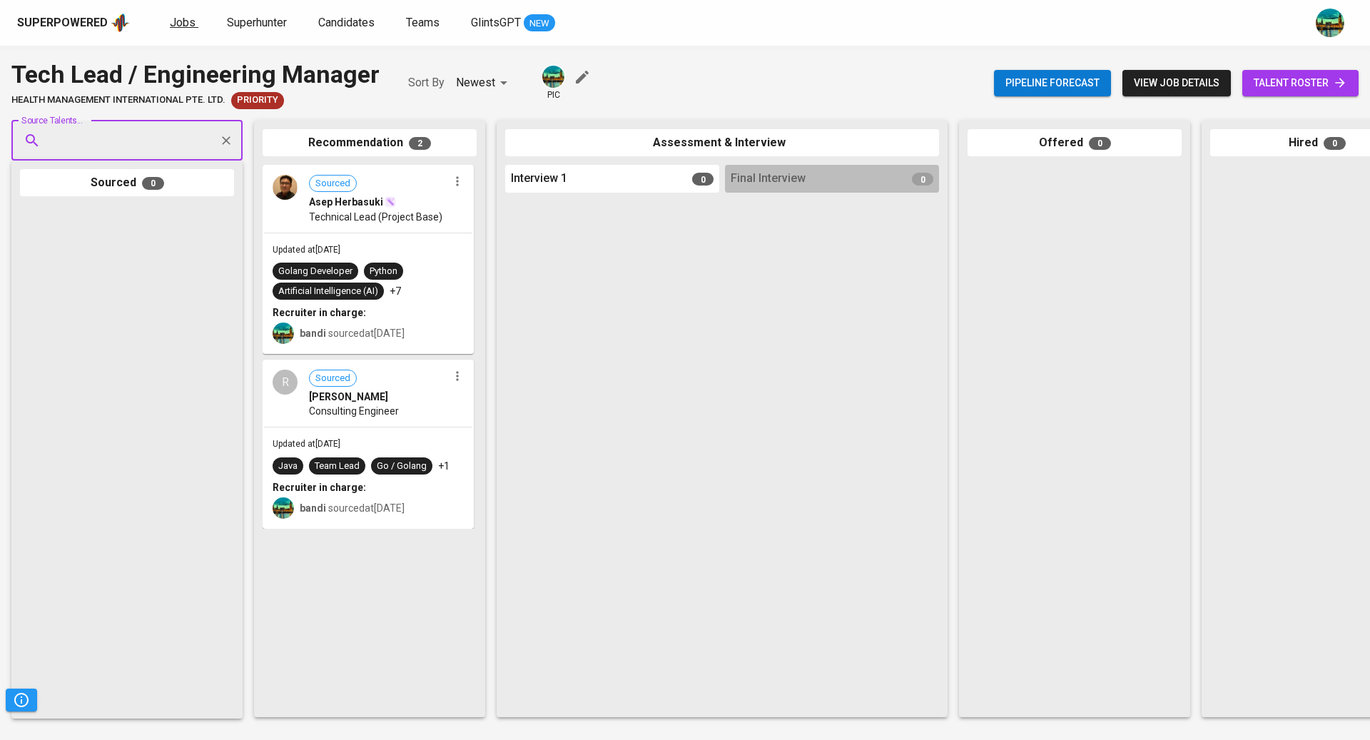
click at [179, 25] on span "Jobs" at bounding box center [183, 23] width 26 height 14
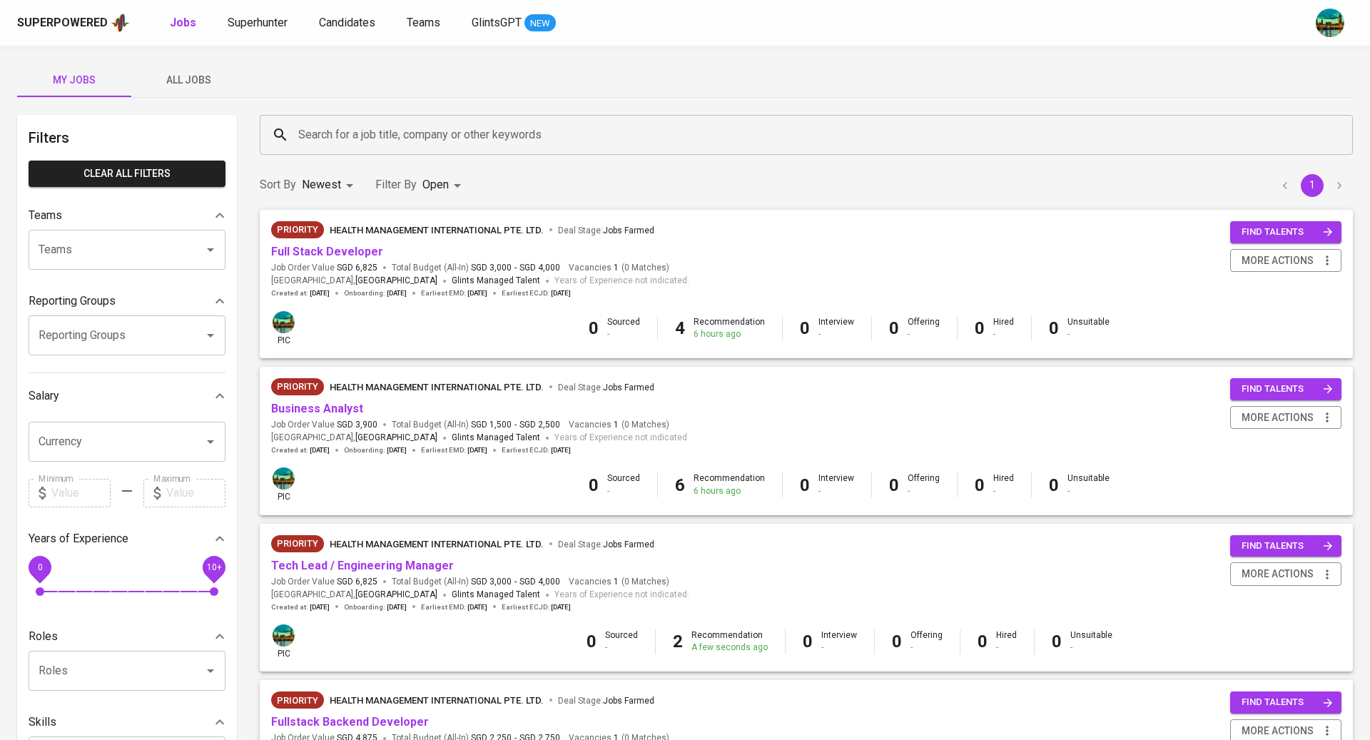
click at [185, 71] on span "All Jobs" at bounding box center [188, 80] width 97 height 18
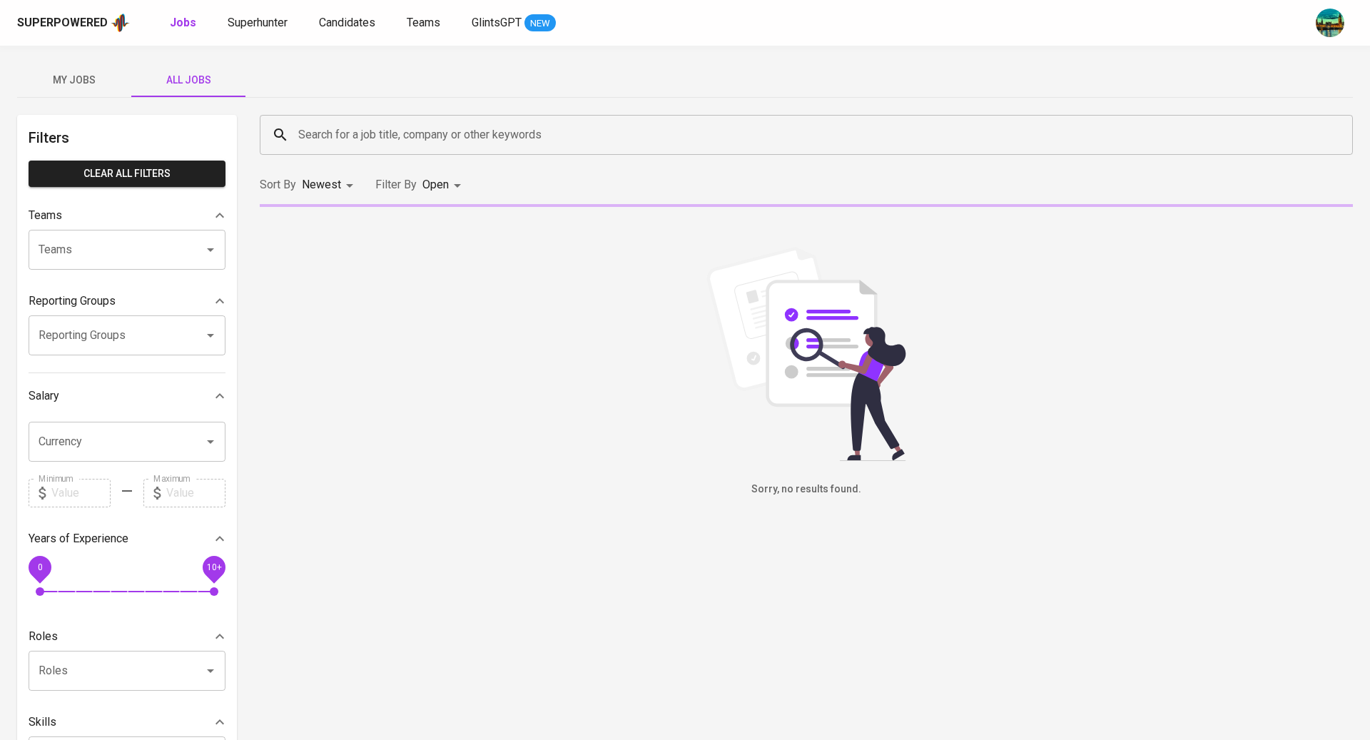
click at [106, 334] on input "Reporting Groups" at bounding box center [107, 335] width 144 height 27
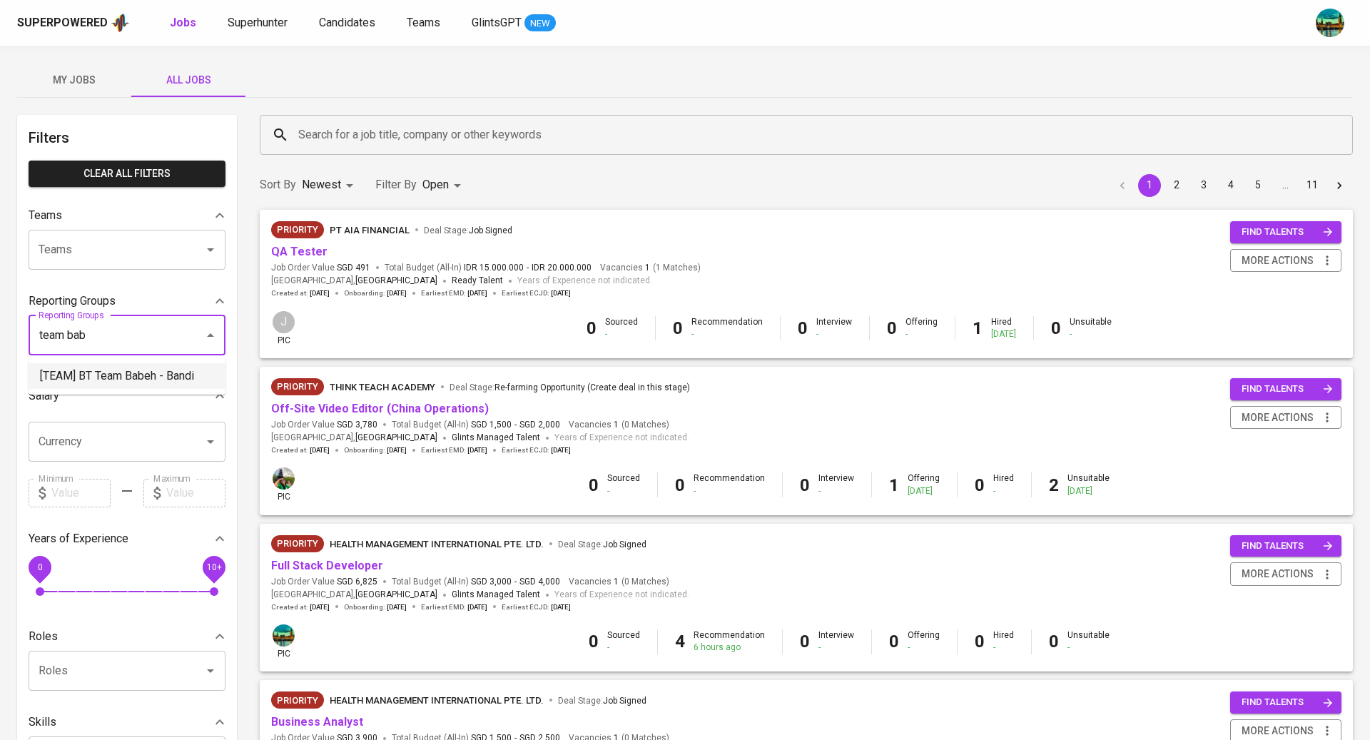
click at [160, 368] on li "[TEAM] BT Team Babeh - Bandi" at bounding box center [127, 376] width 197 height 26
type input "team bab"
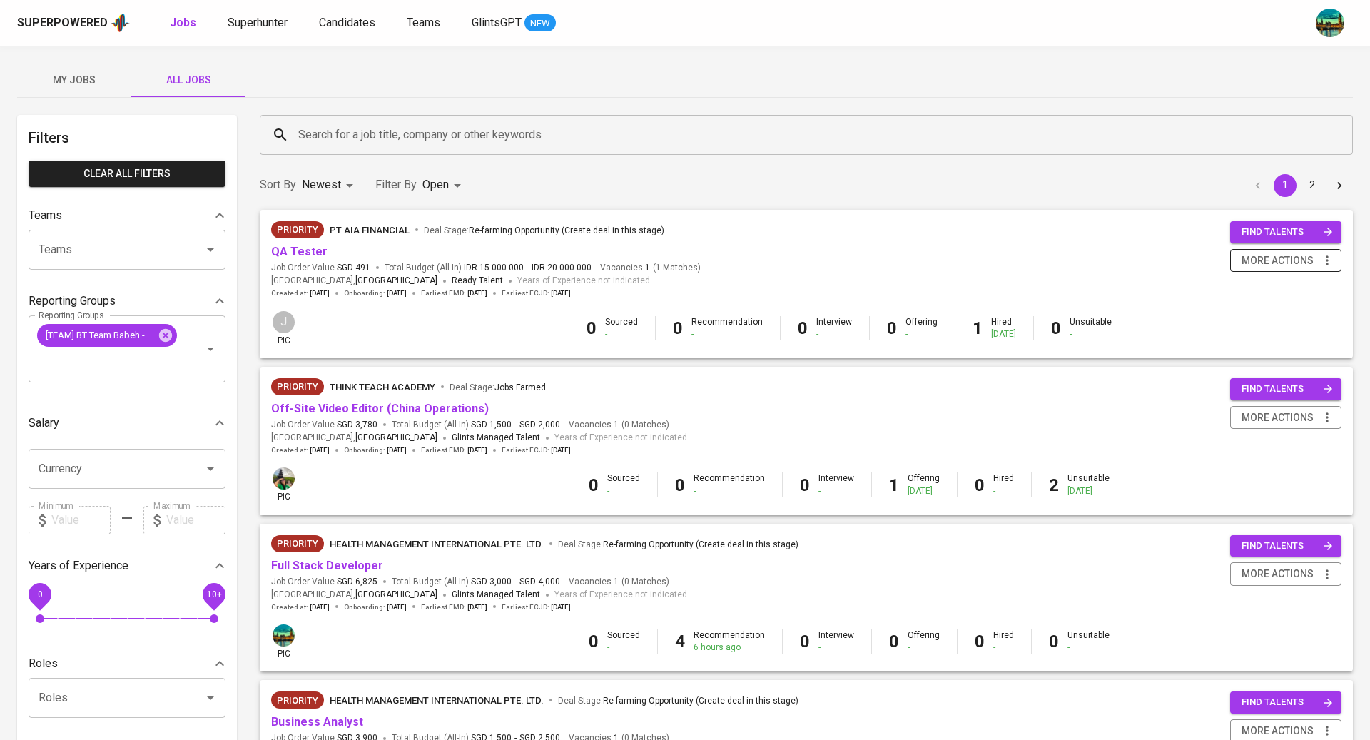
click at [1338, 260] on button "more actions" at bounding box center [1285, 261] width 111 height 24
click at [288, 255] on div at bounding box center [685, 370] width 1370 height 740
click at [288, 255] on link "QA Tester" at bounding box center [299, 252] width 56 height 14
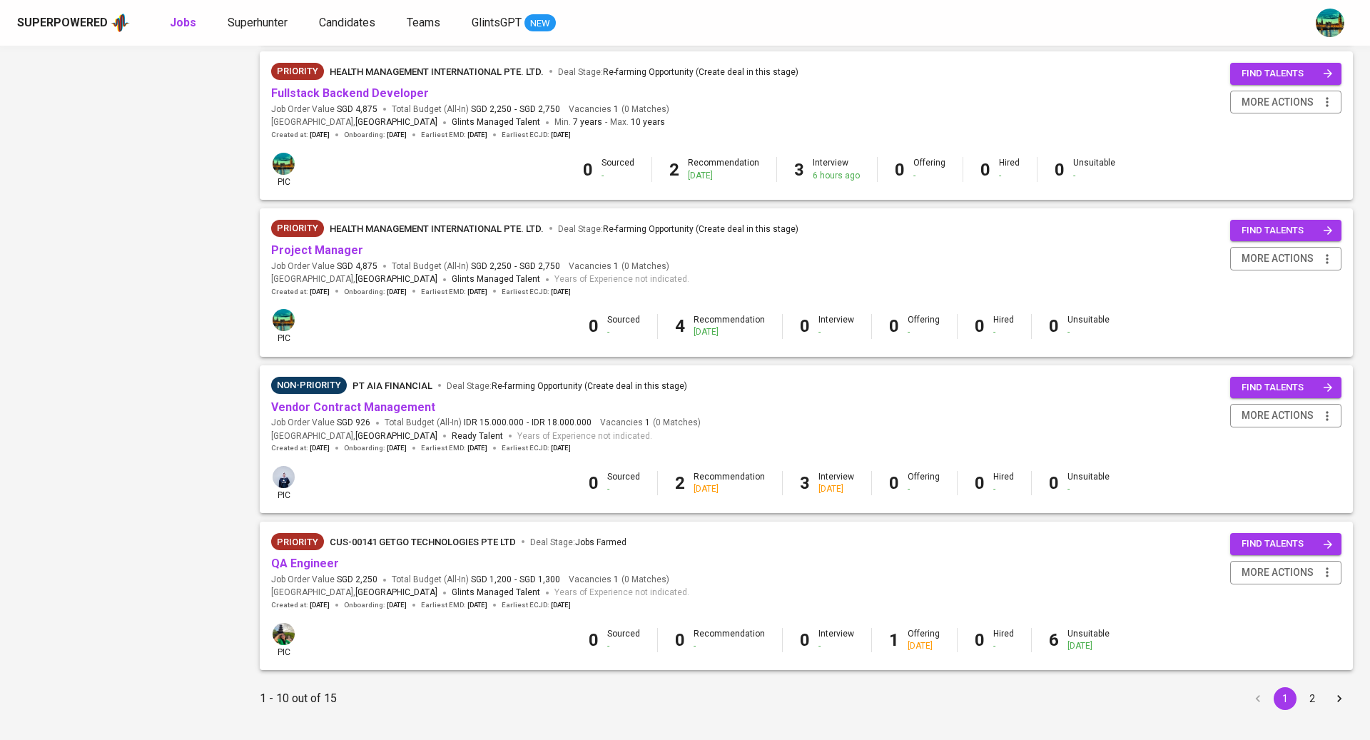
scroll to position [1102, 0]
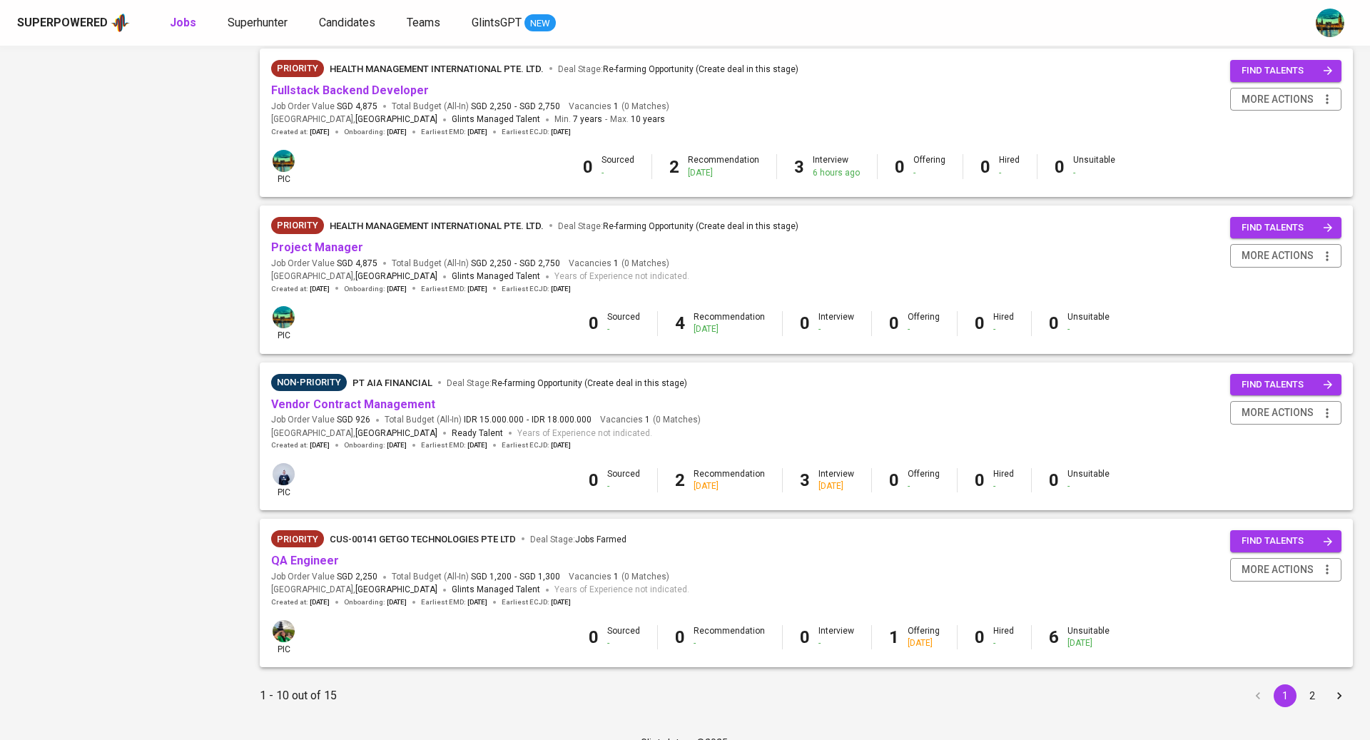
click at [1313, 701] on button "2" at bounding box center [1312, 695] width 23 height 23
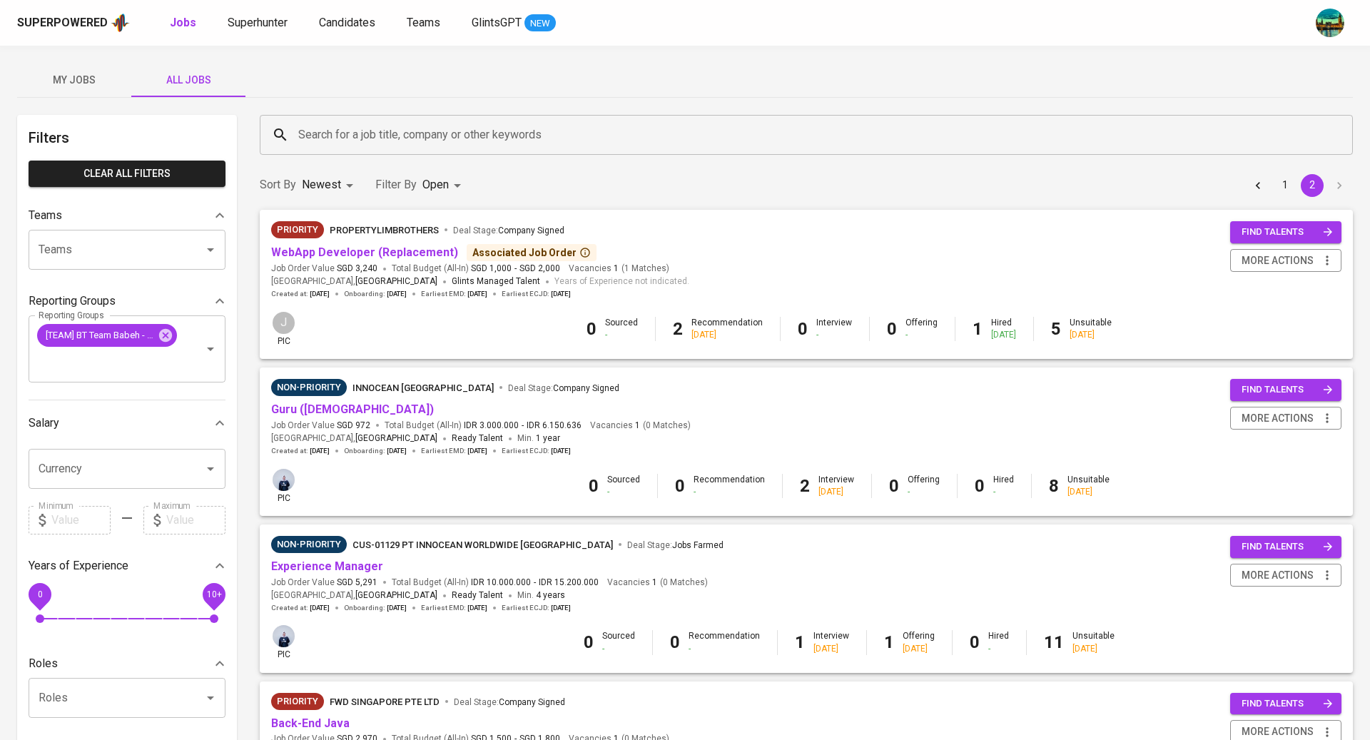
scroll to position [14, 0]
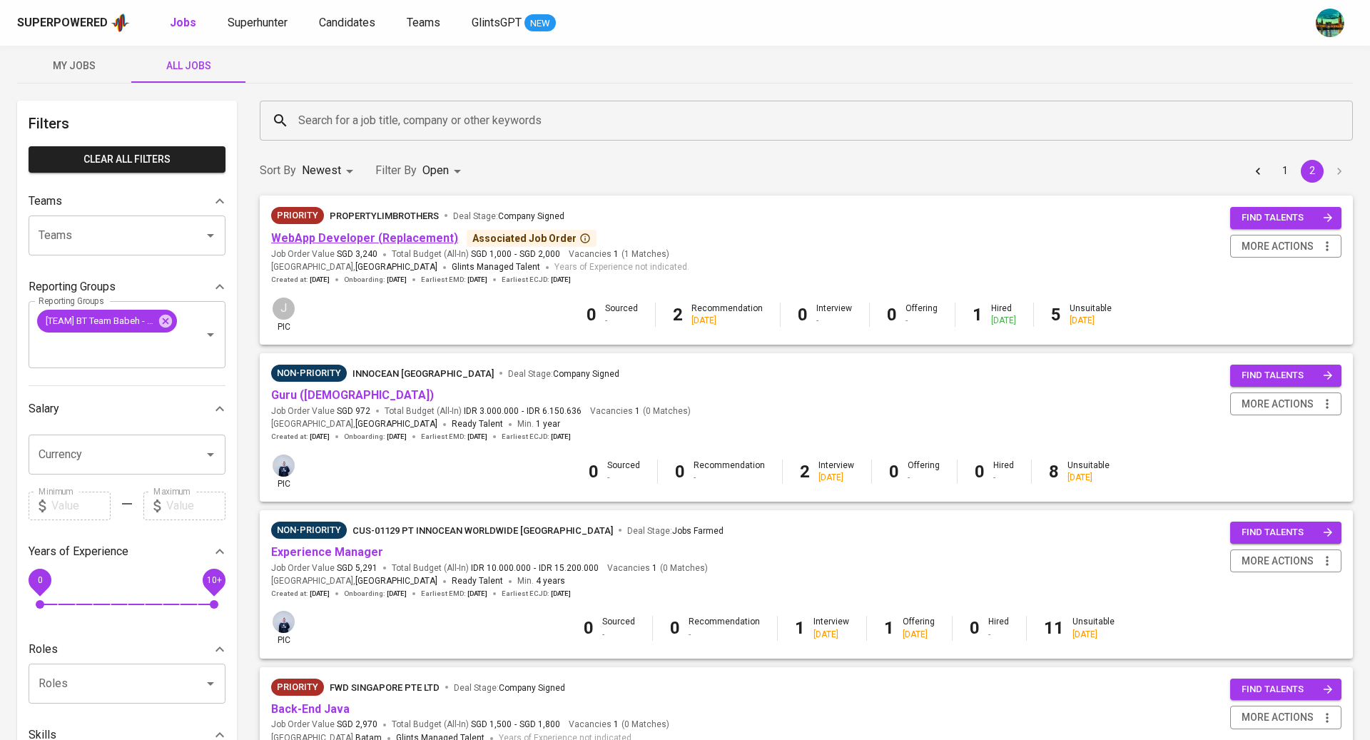
click at [407, 237] on link "WebApp Developer (Replacement)" at bounding box center [364, 238] width 187 height 14
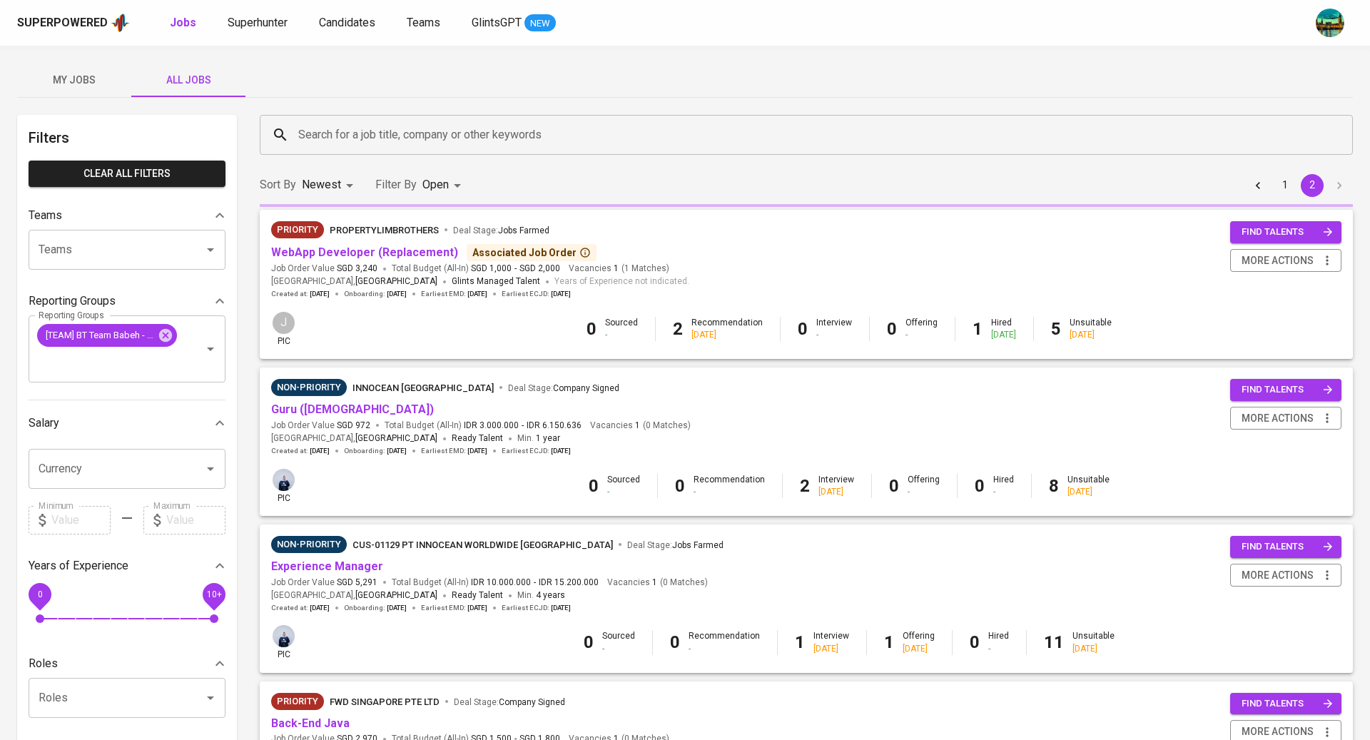
scroll to position [14, 0]
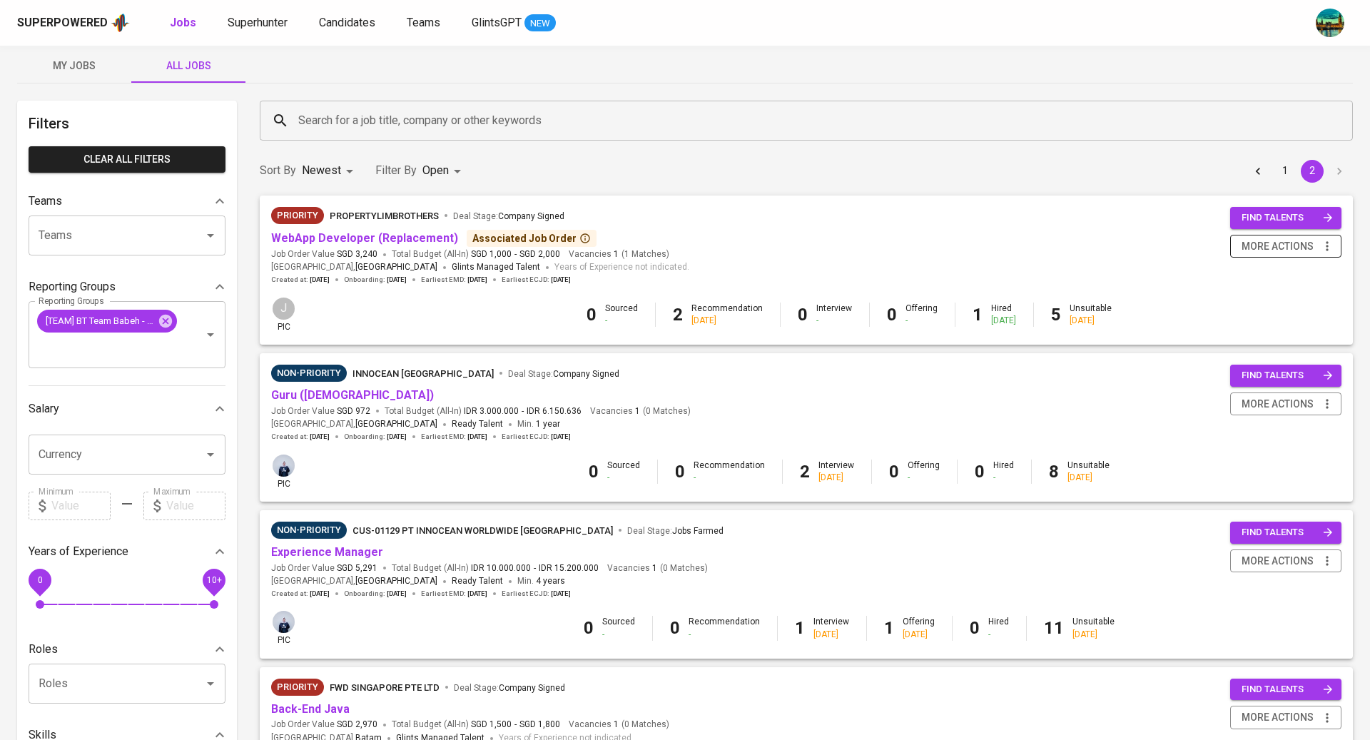
click at [1325, 250] on icon "button" at bounding box center [1327, 246] width 14 height 14
click at [1247, 348] on div "Close Job" at bounding box center [1268, 347] width 126 height 15
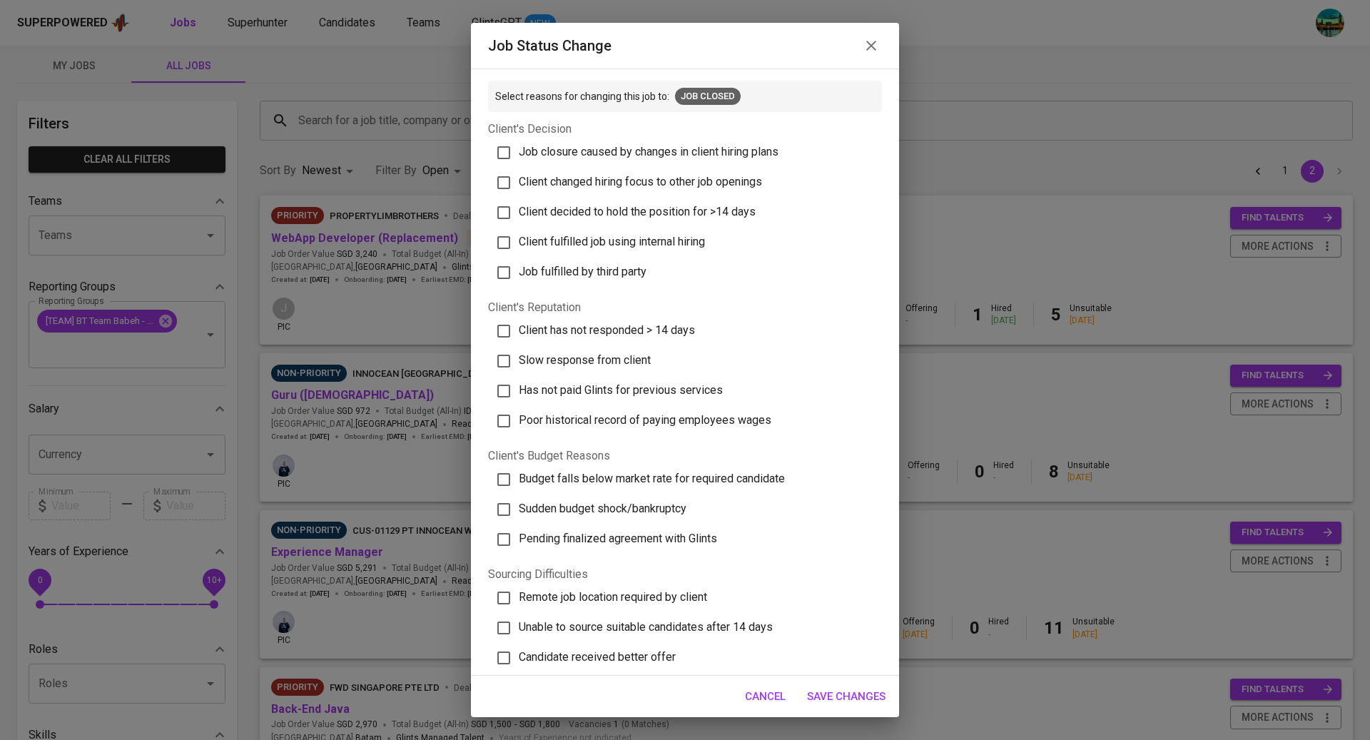
scroll to position [235, 0]
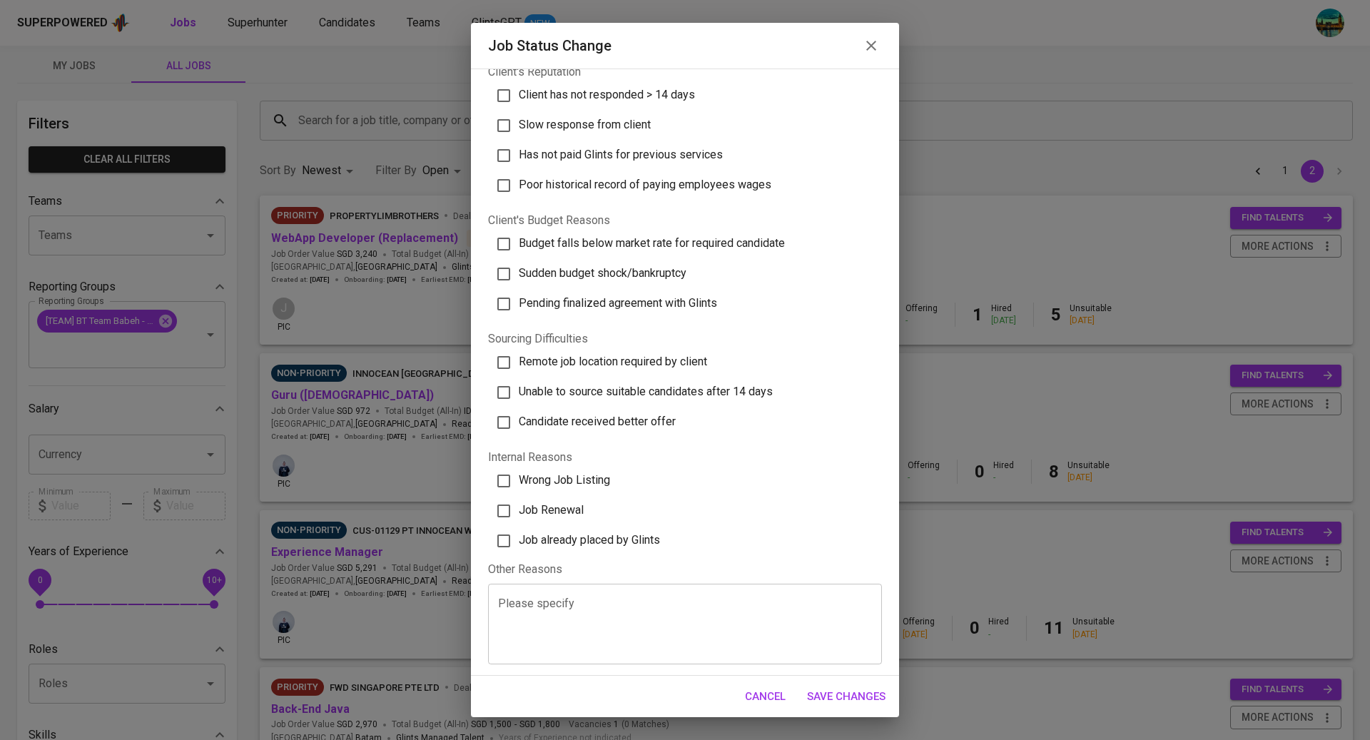
click at [570, 539] on span "Job already placed by Glints" at bounding box center [589, 540] width 141 height 14
click at [519, 539] on input "Job already placed by Glints" at bounding box center [504, 541] width 30 height 30
checkbox input "true"
click at [844, 696] on span "Save Changes" at bounding box center [846, 696] width 78 height 19
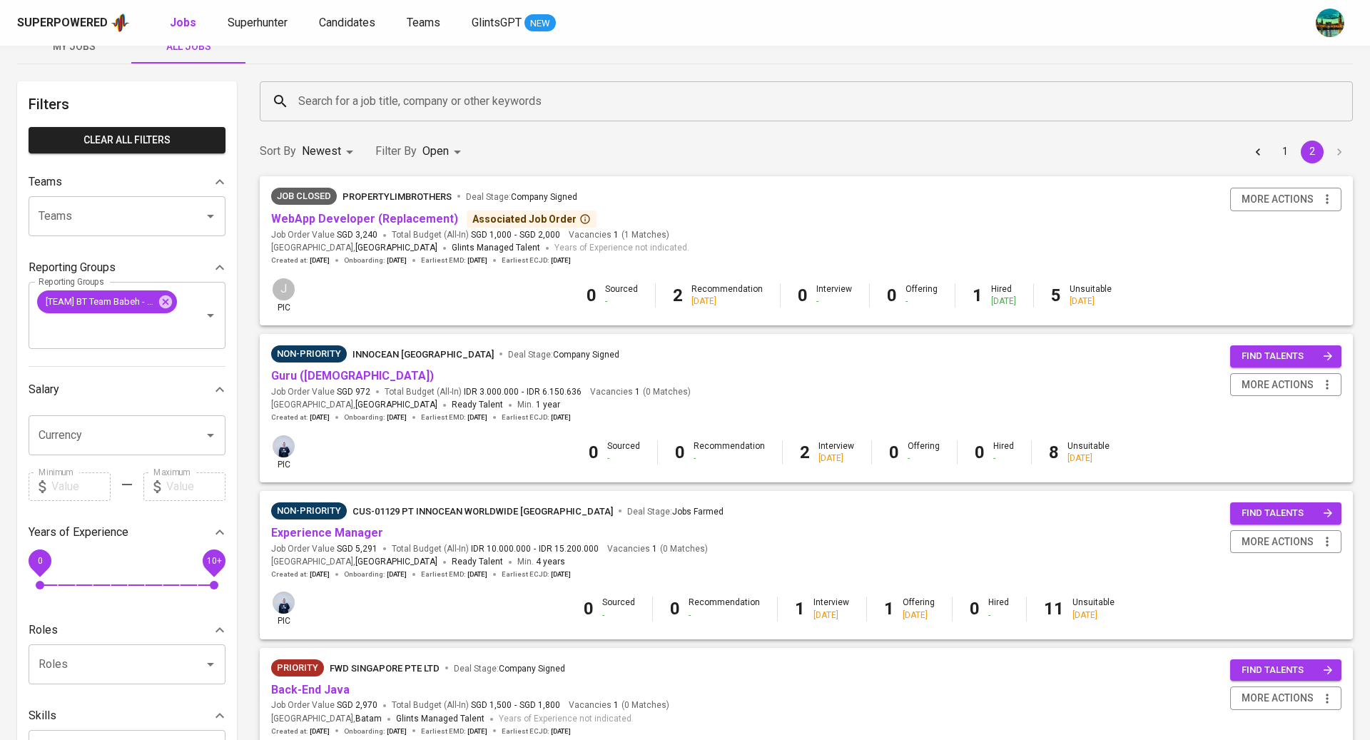
scroll to position [0, 0]
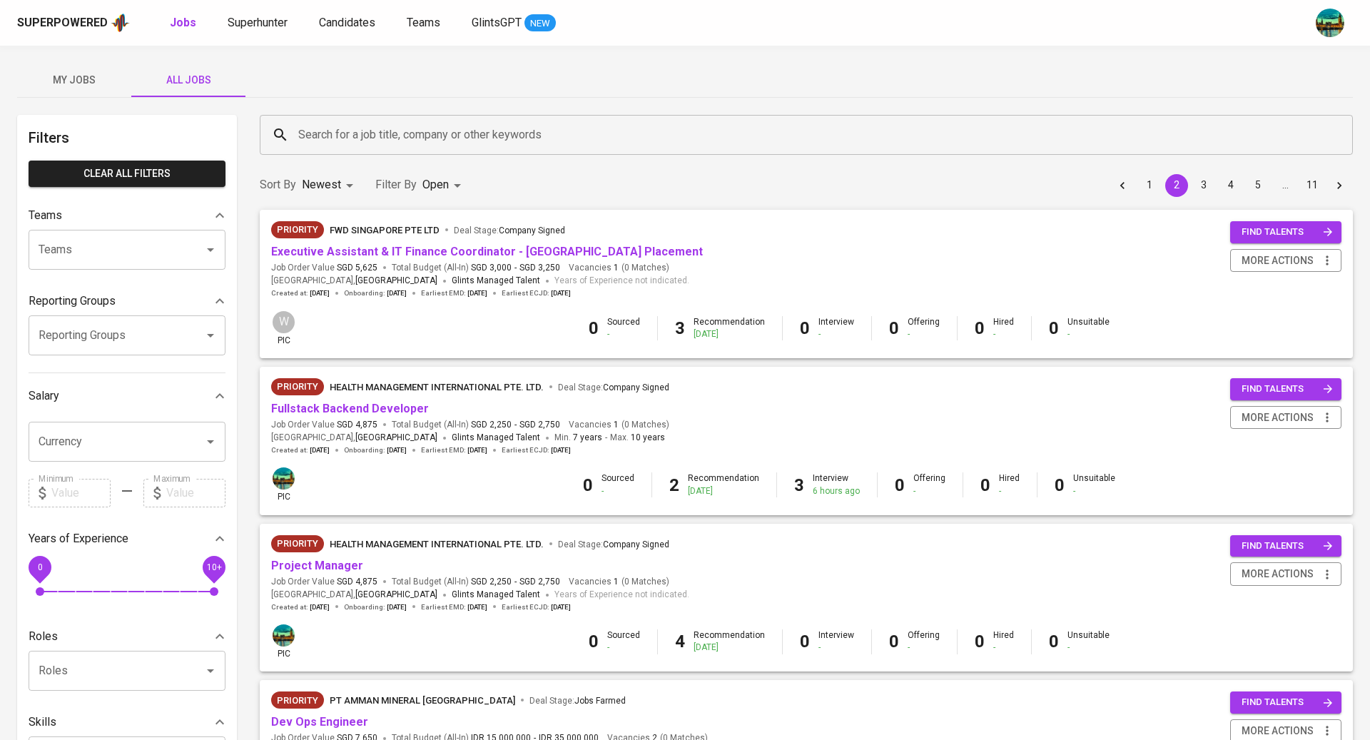
click at [146, 327] on input "Reporting Groups" at bounding box center [107, 335] width 144 height 27
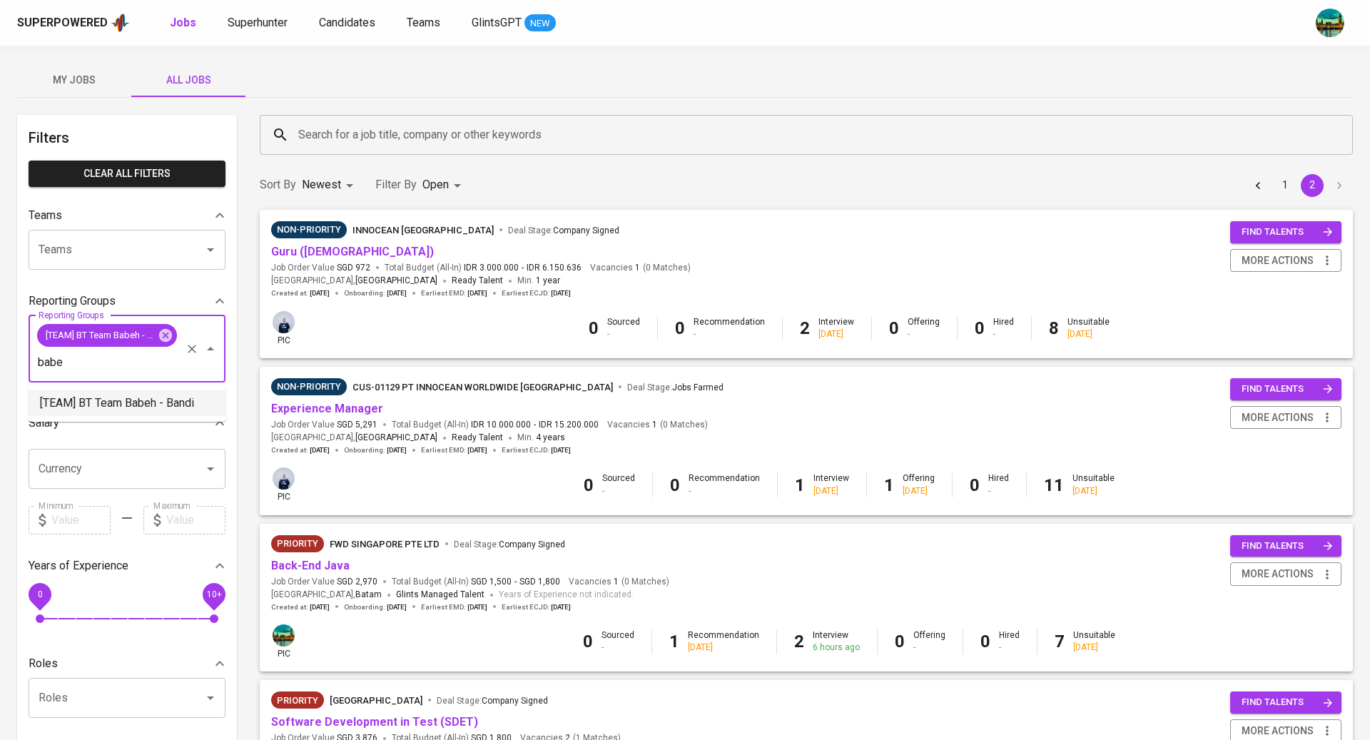
type input "babe"
click at [568, 178] on div "Sort By Newest NEWEST Filter By Open OPEN 1 2" at bounding box center [806, 185] width 1110 height 44
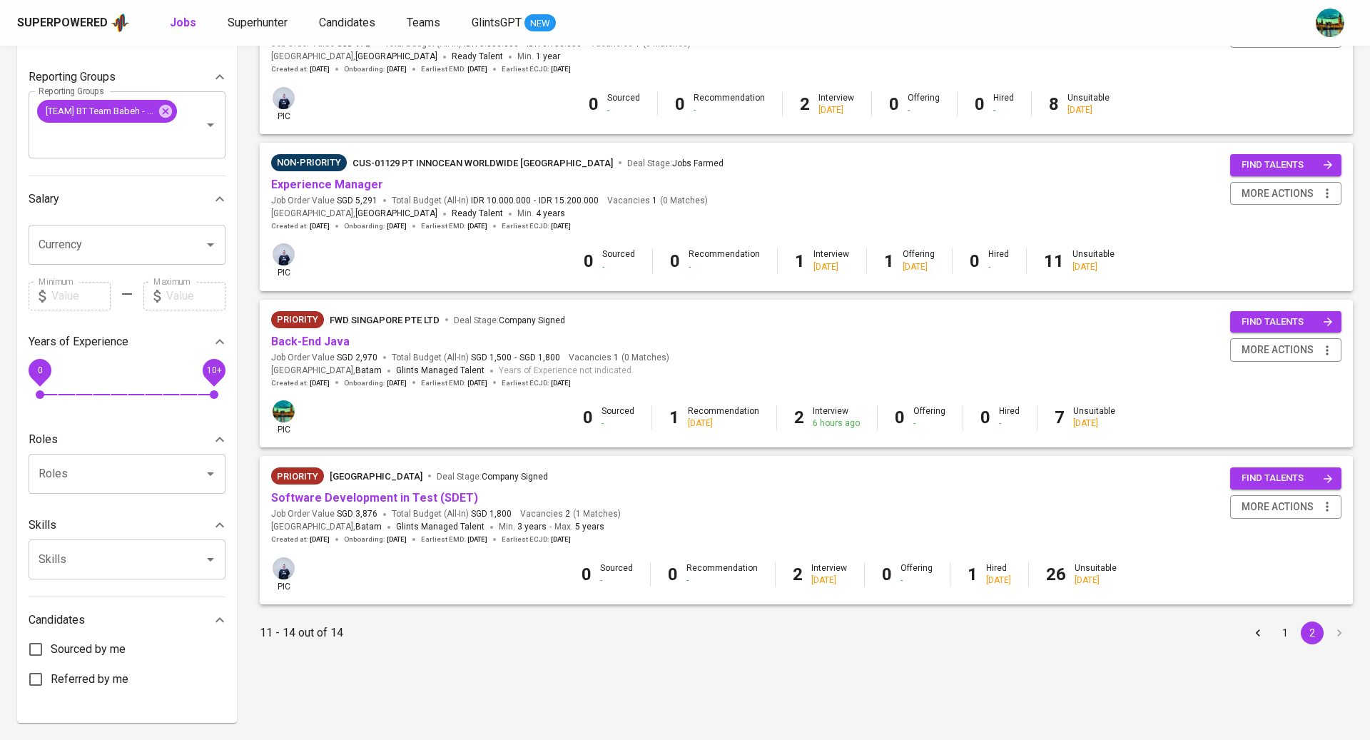
scroll to position [232, 0]
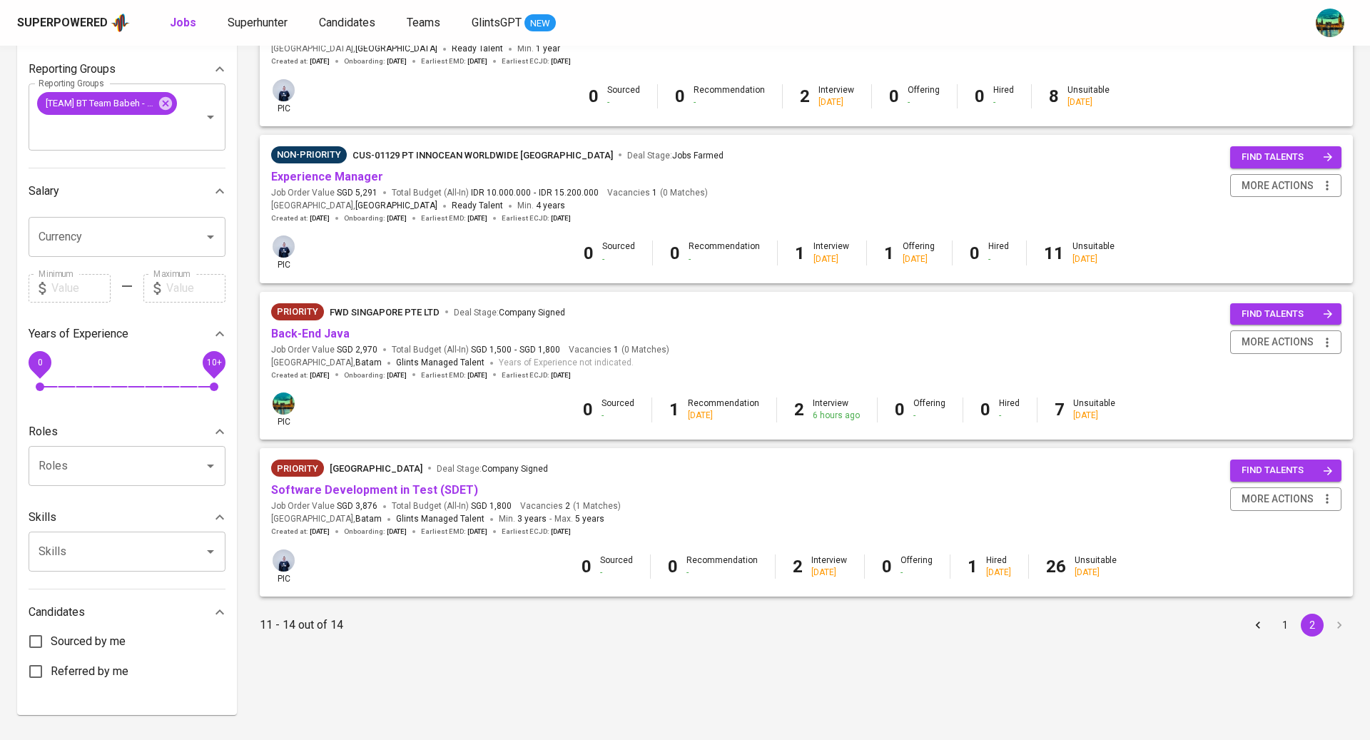
click at [1280, 630] on button "1" at bounding box center [1285, 625] width 23 height 23
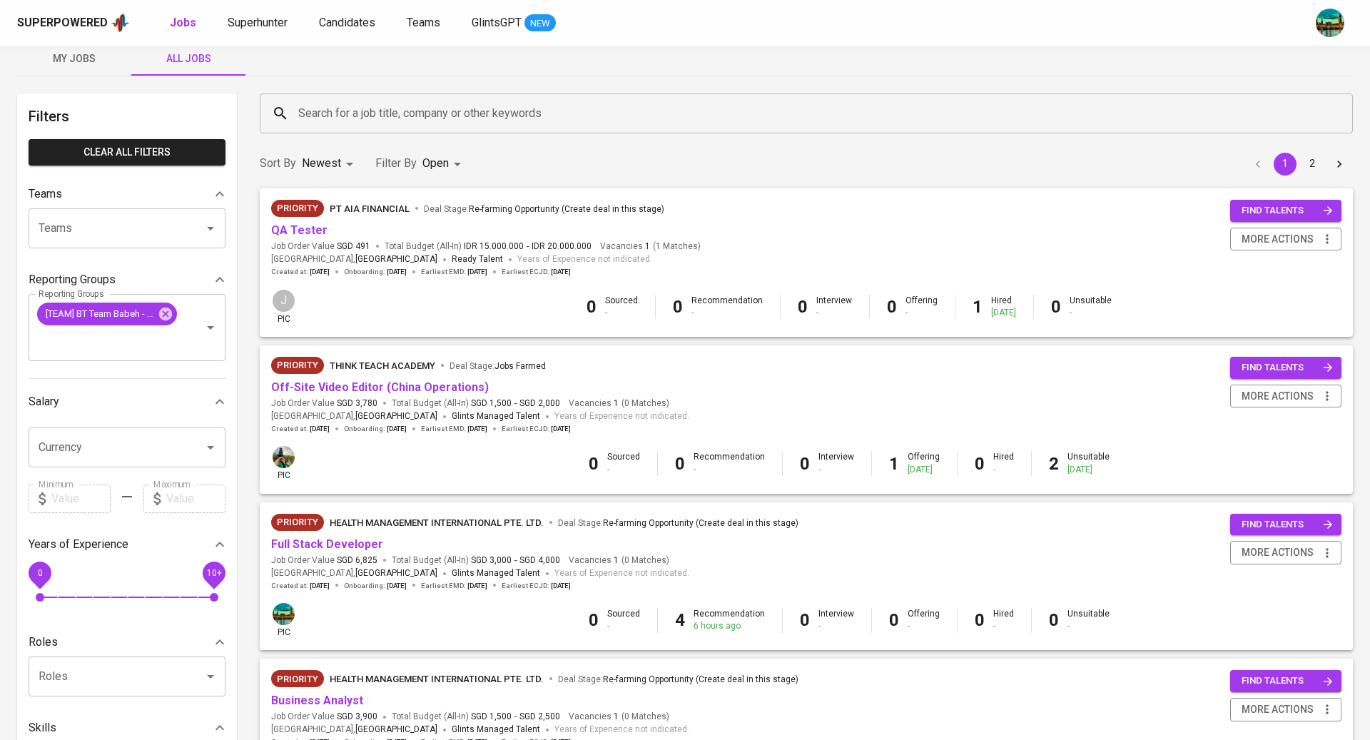
scroll to position [20, 0]
